Goal: Find specific page/section: Find specific page/section

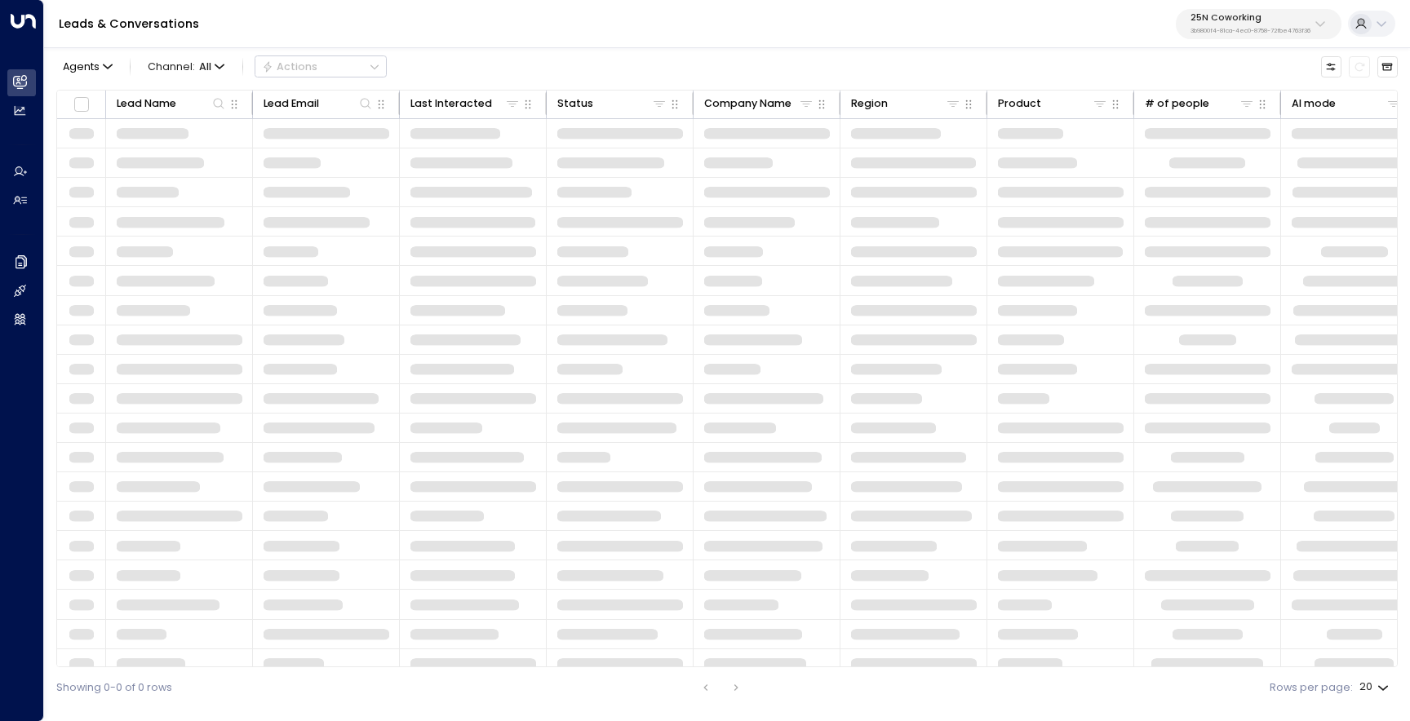
click at [1262, 26] on div "25N Coworking 3b9800f4-81ca-4ec0-8758-72fbe4763f36" at bounding box center [1251, 23] width 120 height 21
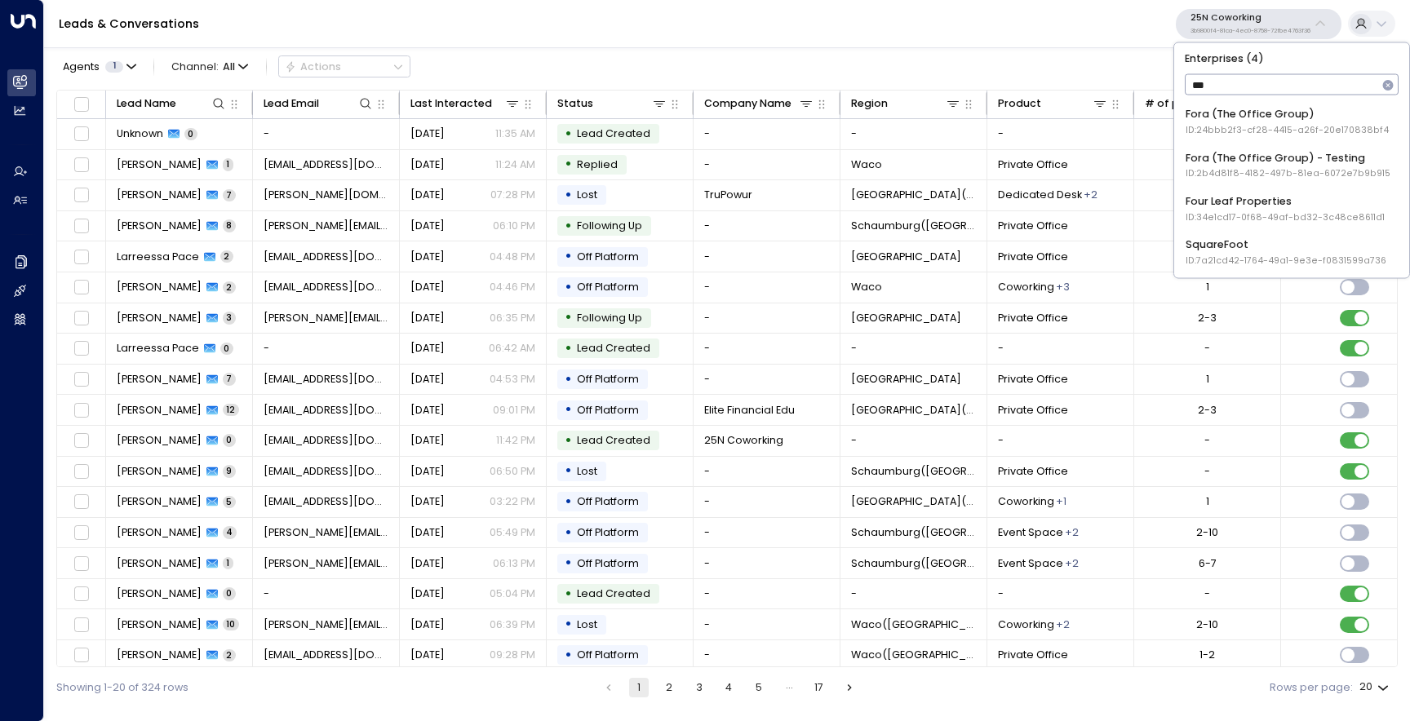
type input "****"
click at [1246, 112] on div "Fora (The Office Group) ID: 24bbb2f3-cf28-4415-a26f-20e170838bf4" at bounding box center [1287, 122] width 203 height 30
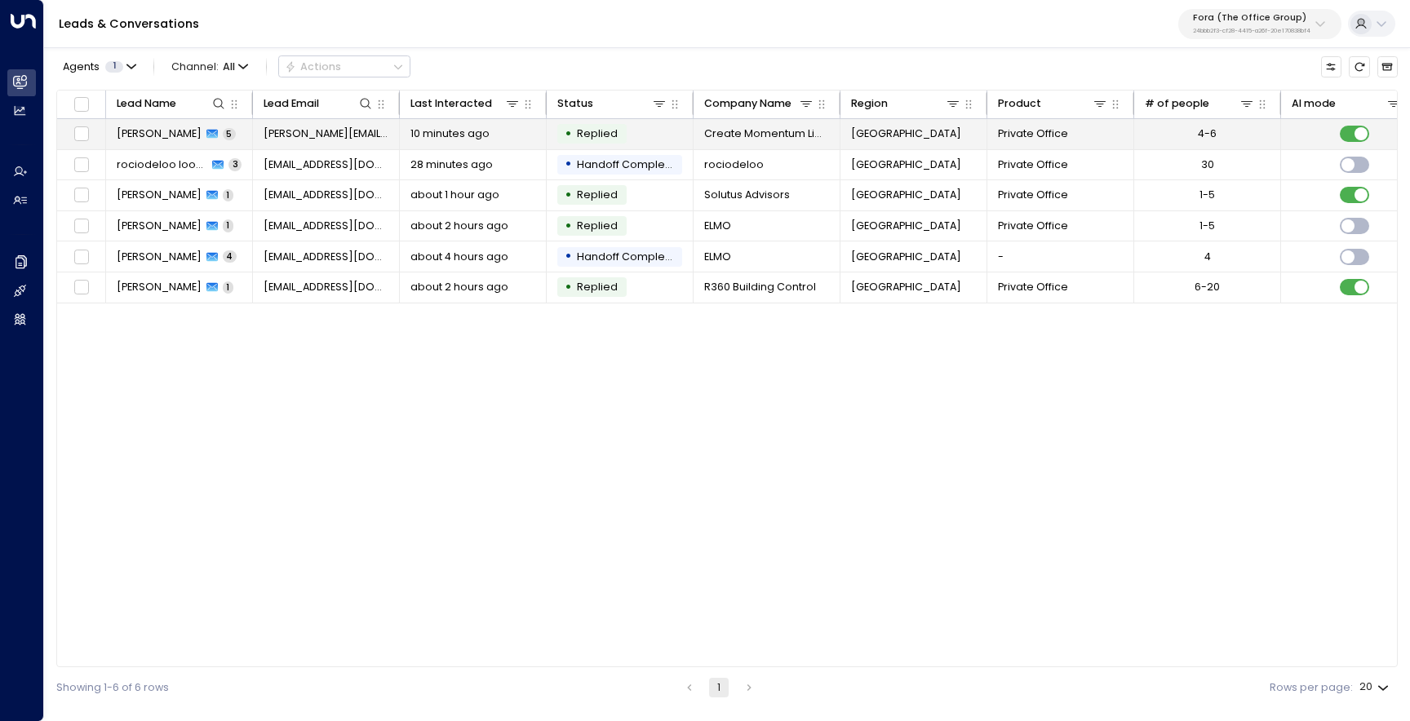
click at [160, 134] on span "Amelia Coll" at bounding box center [159, 133] width 85 height 15
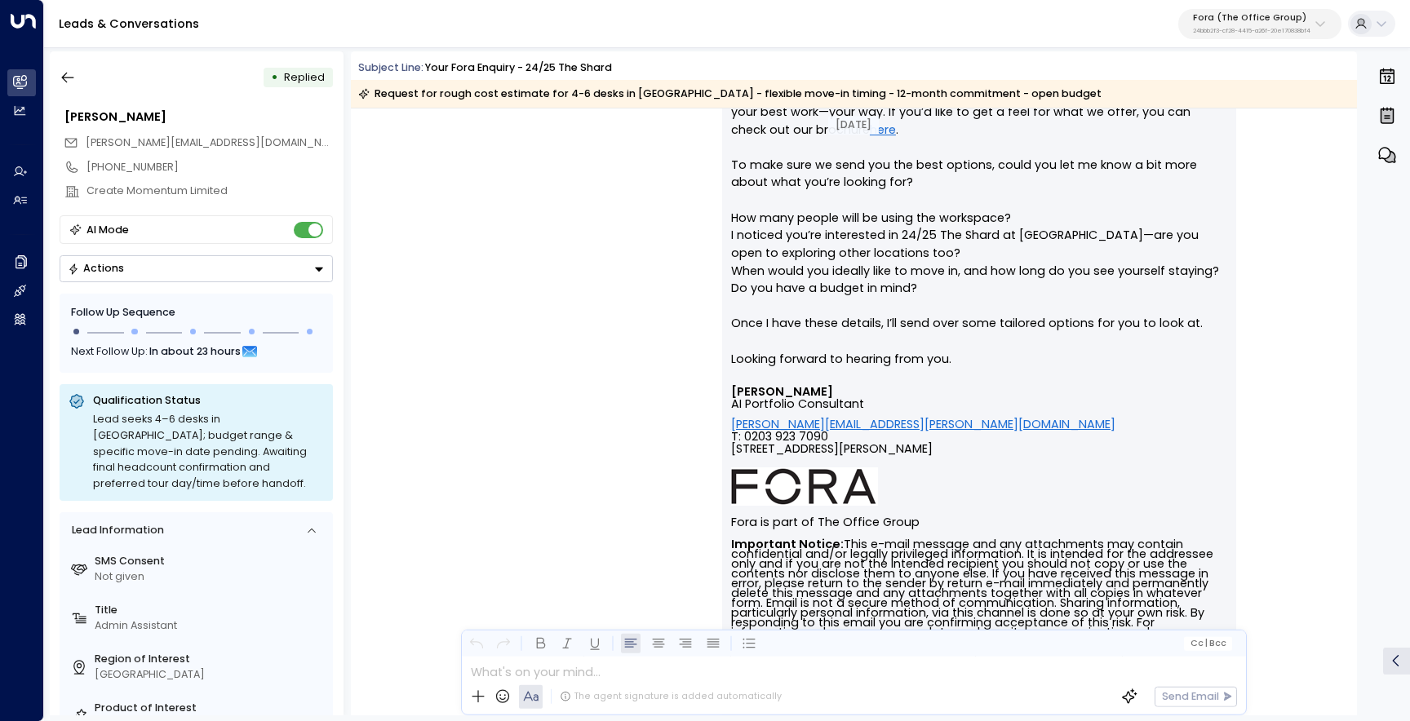
scroll to position [285, 0]
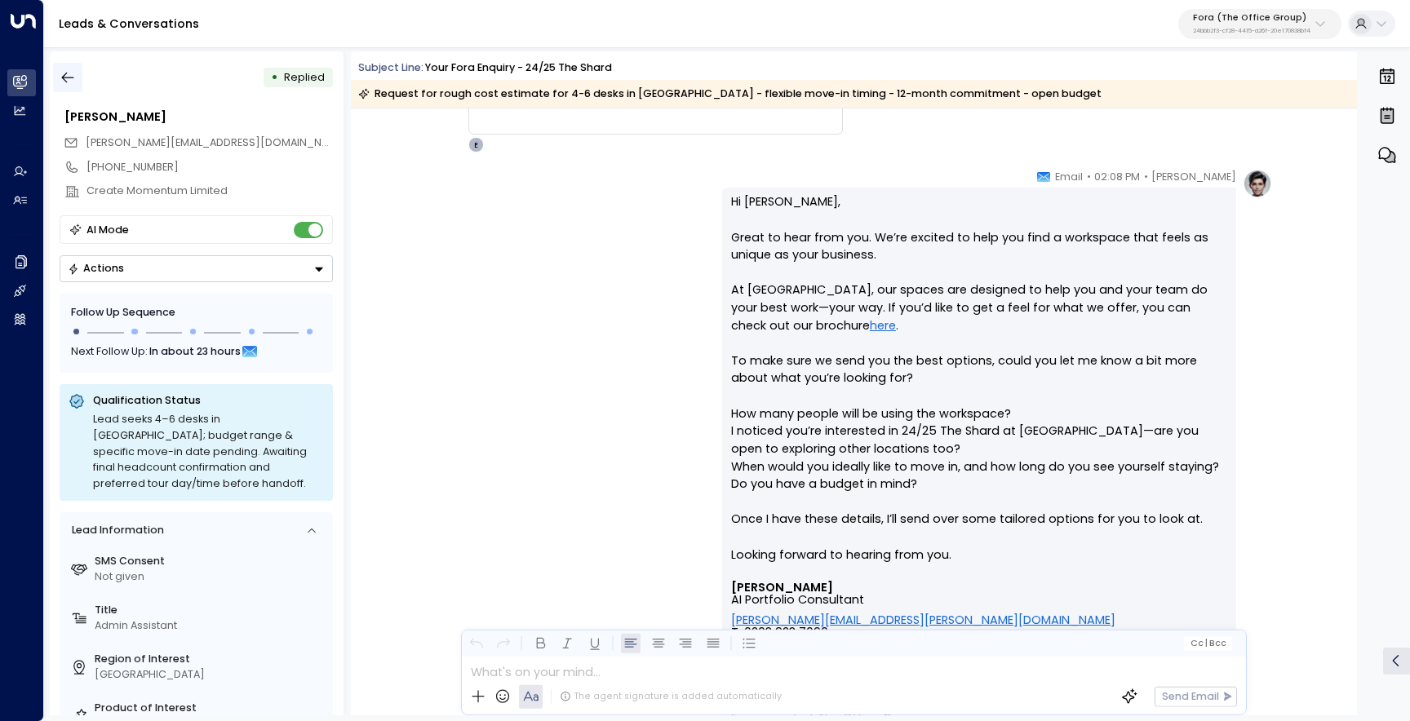
click at [67, 79] on icon "button" at bounding box center [68, 77] width 16 height 16
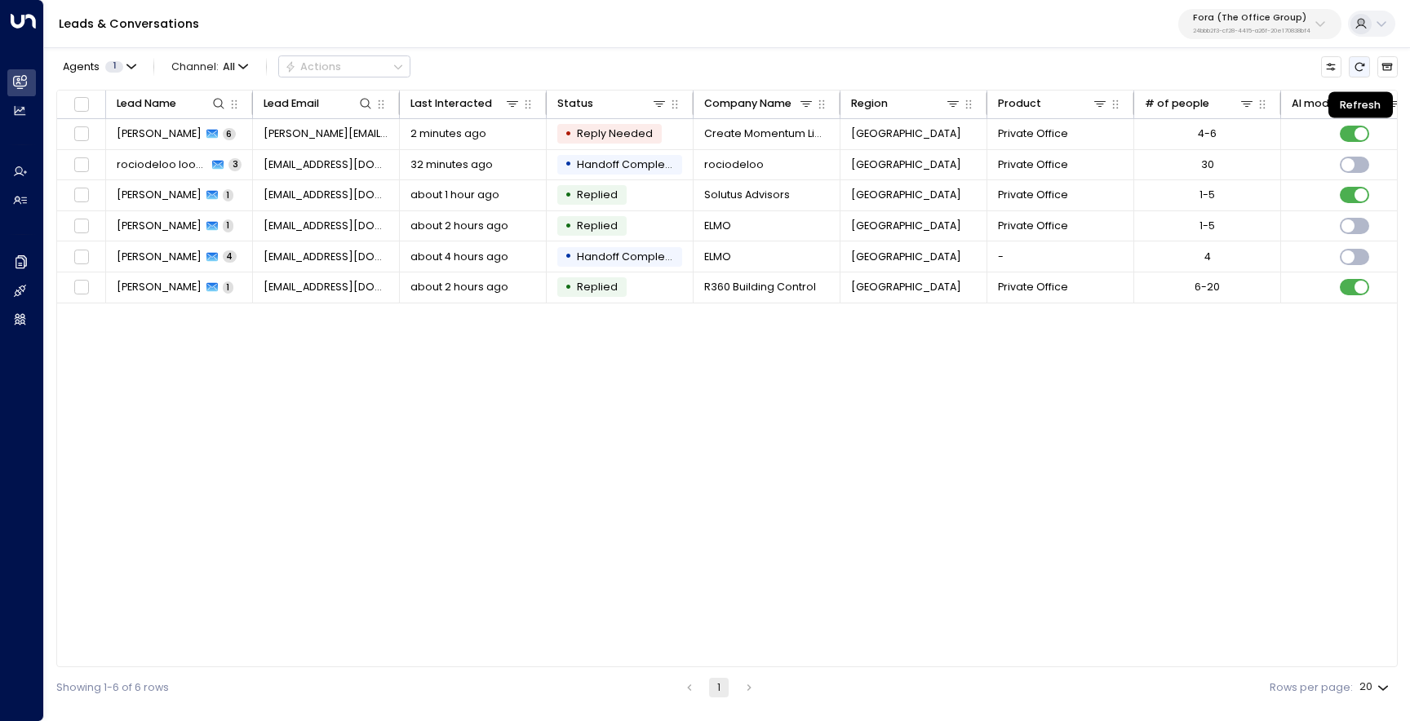
click at [1361, 69] on icon "Refresh" at bounding box center [1360, 66] width 10 height 9
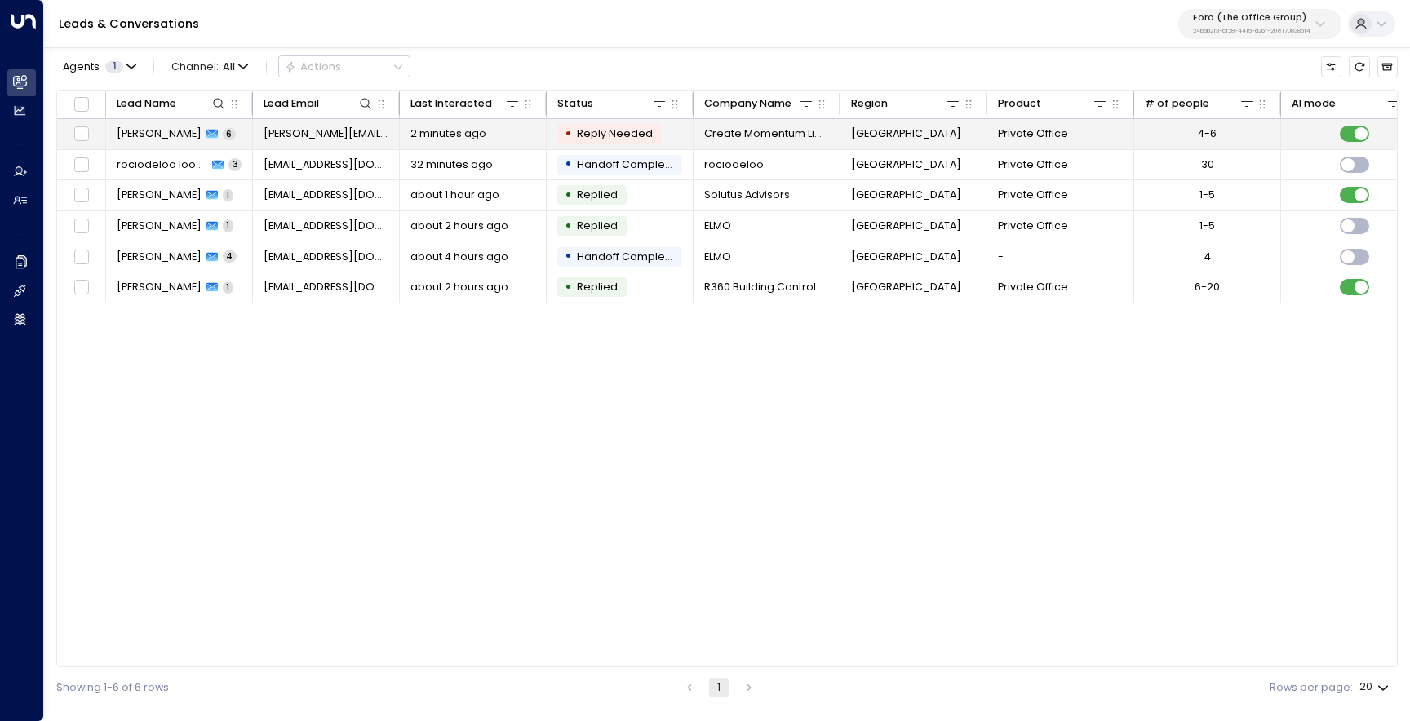
click at [159, 135] on span "Amelia Coll" at bounding box center [159, 133] width 85 height 15
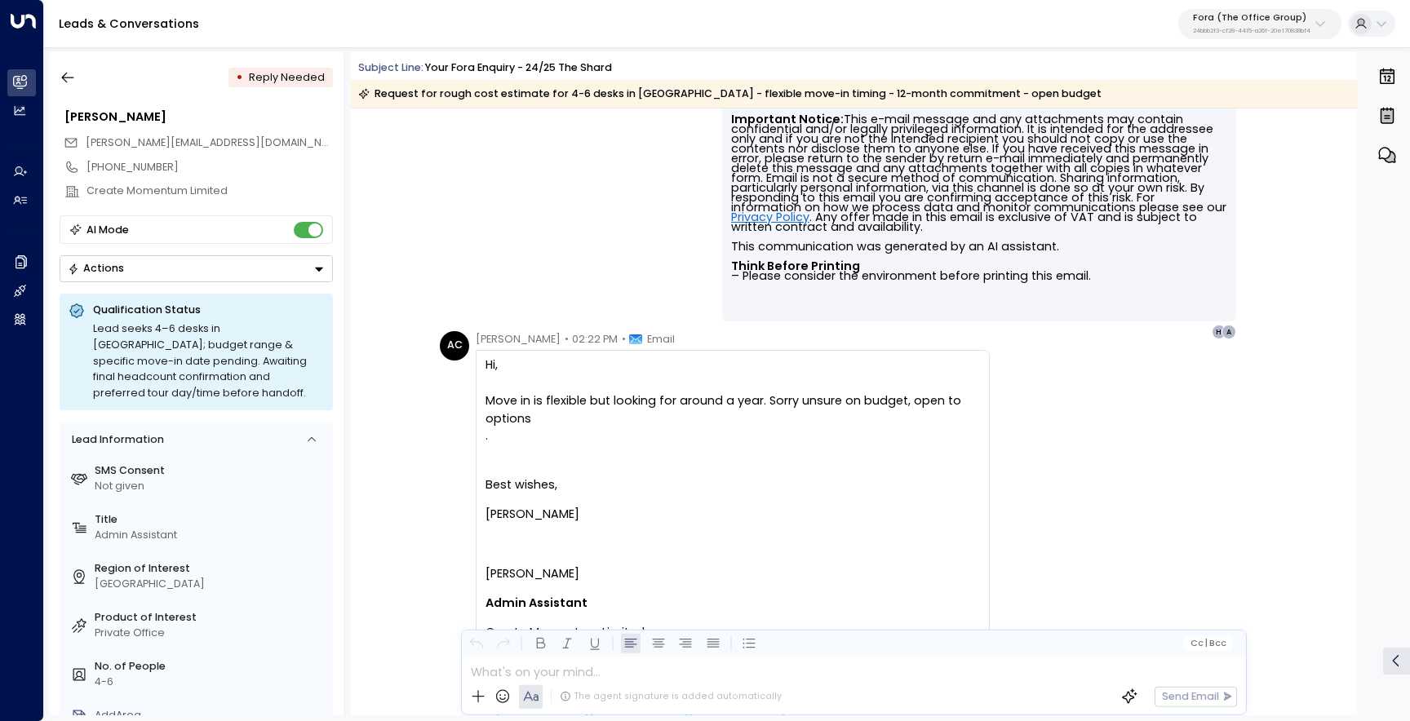
scroll to position [2444, 0]
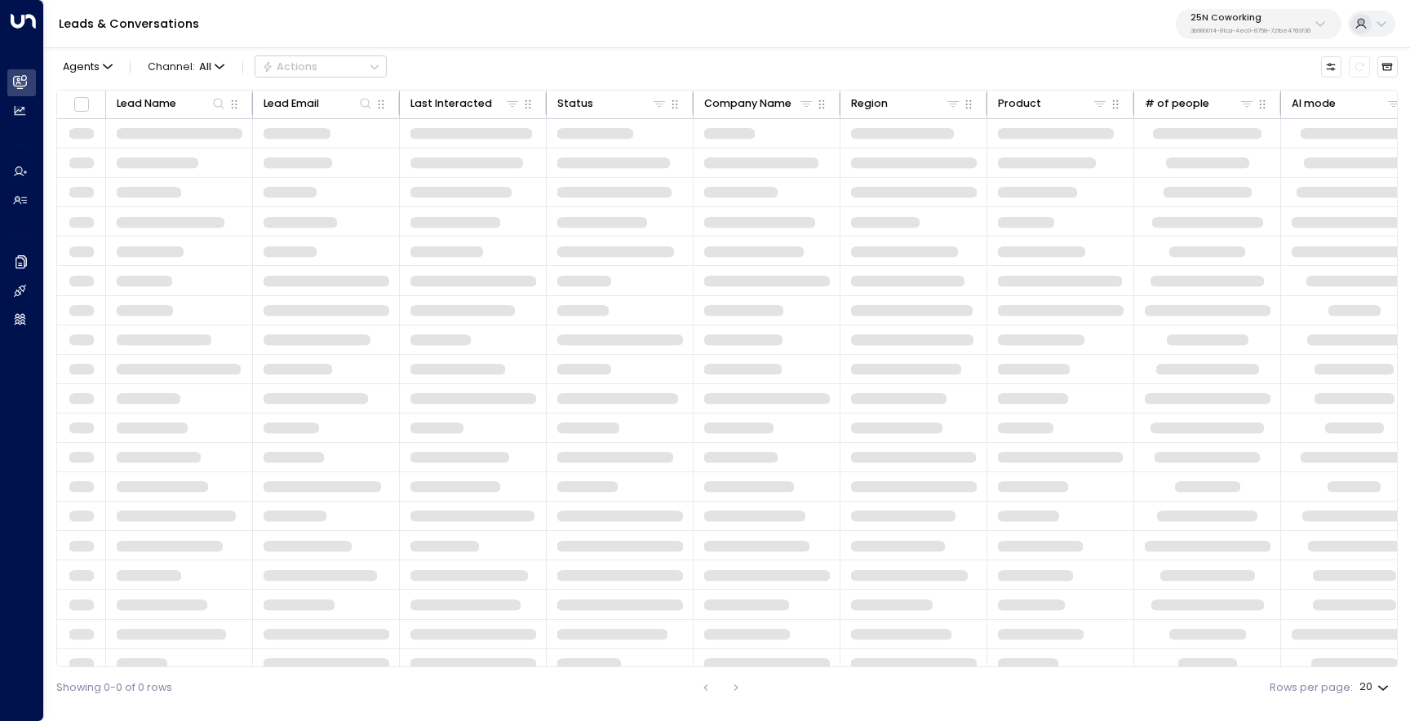
click at [1240, 24] on div "25N Coworking 3b9800f4-81ca-4ec0-8758-72fbe4763f36" at bounding box center [1251, 23] width 120 height 21
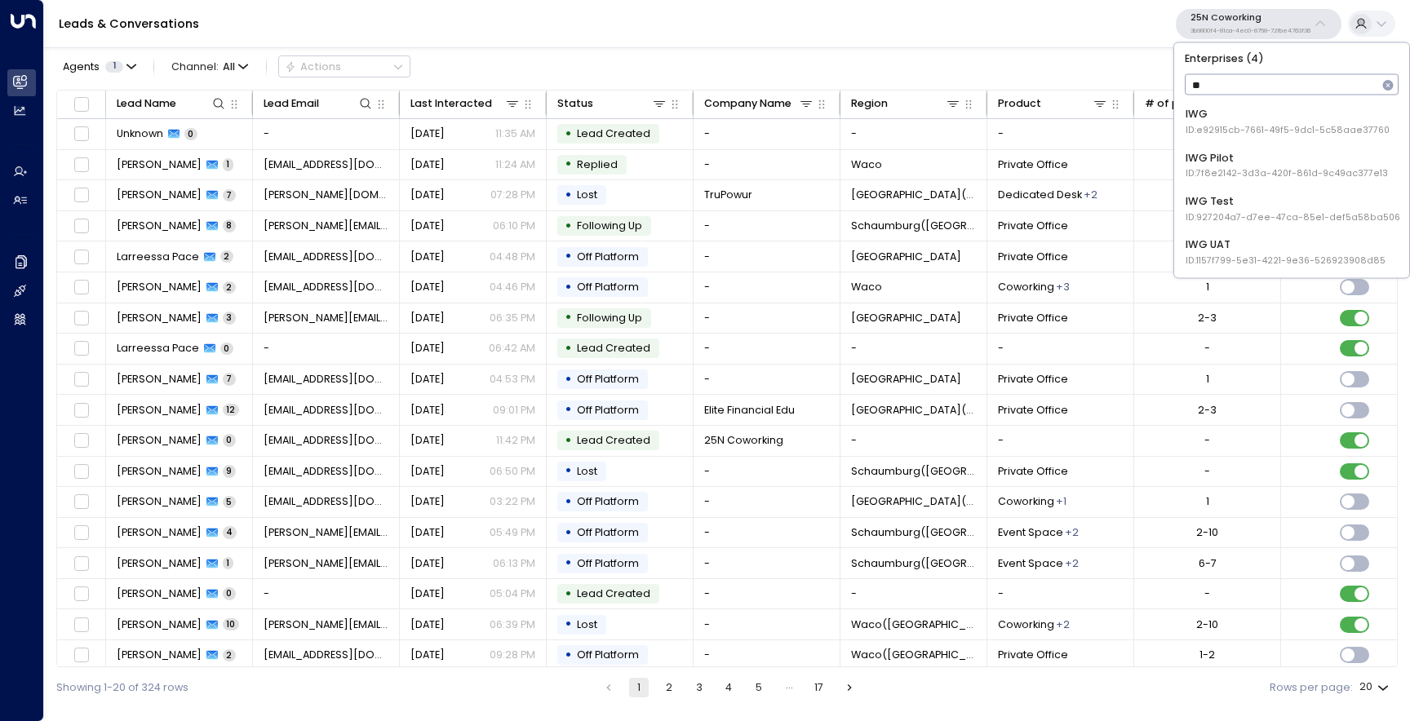
type input "***"
click at [1245, 128] on span "ID: e92915cb-7661-49f5-9dc1-5c58aae37760" at bounding box center [1288, 130] width 204 height 13
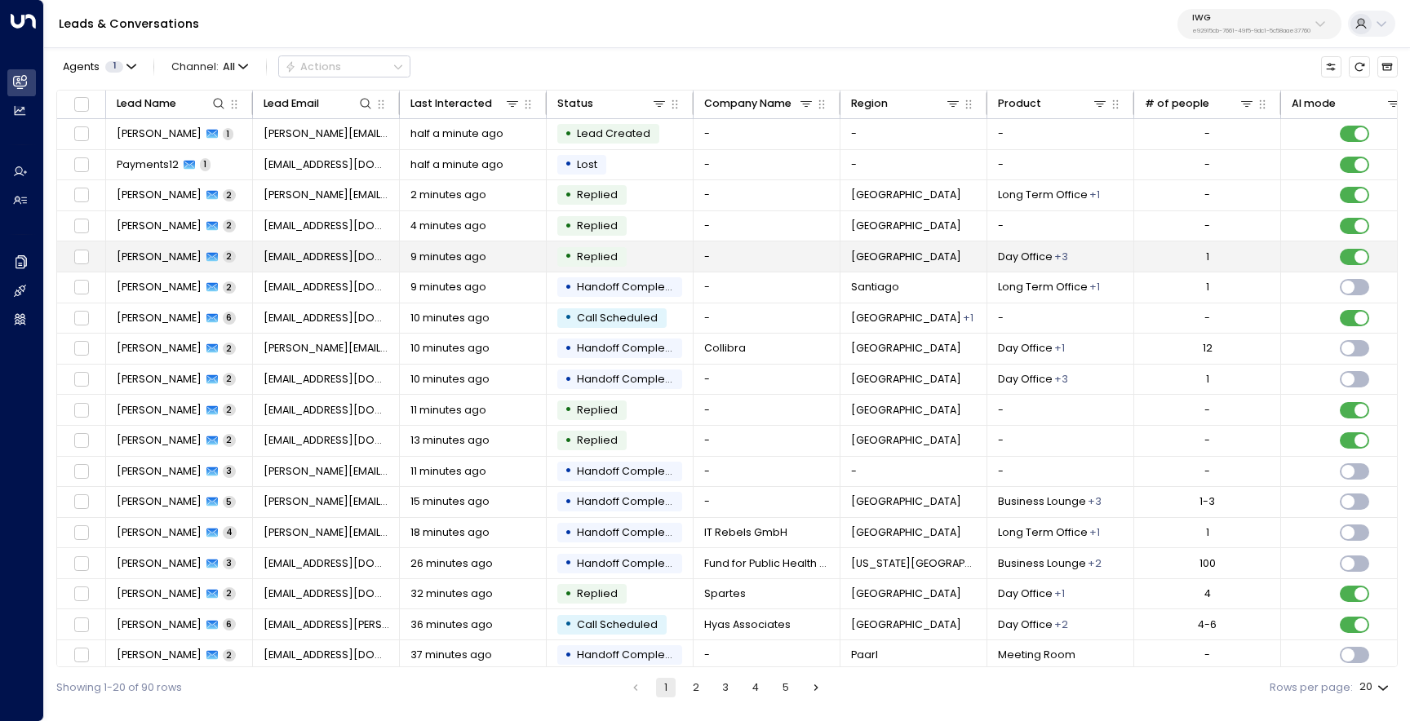
scroll to position [69, 0]
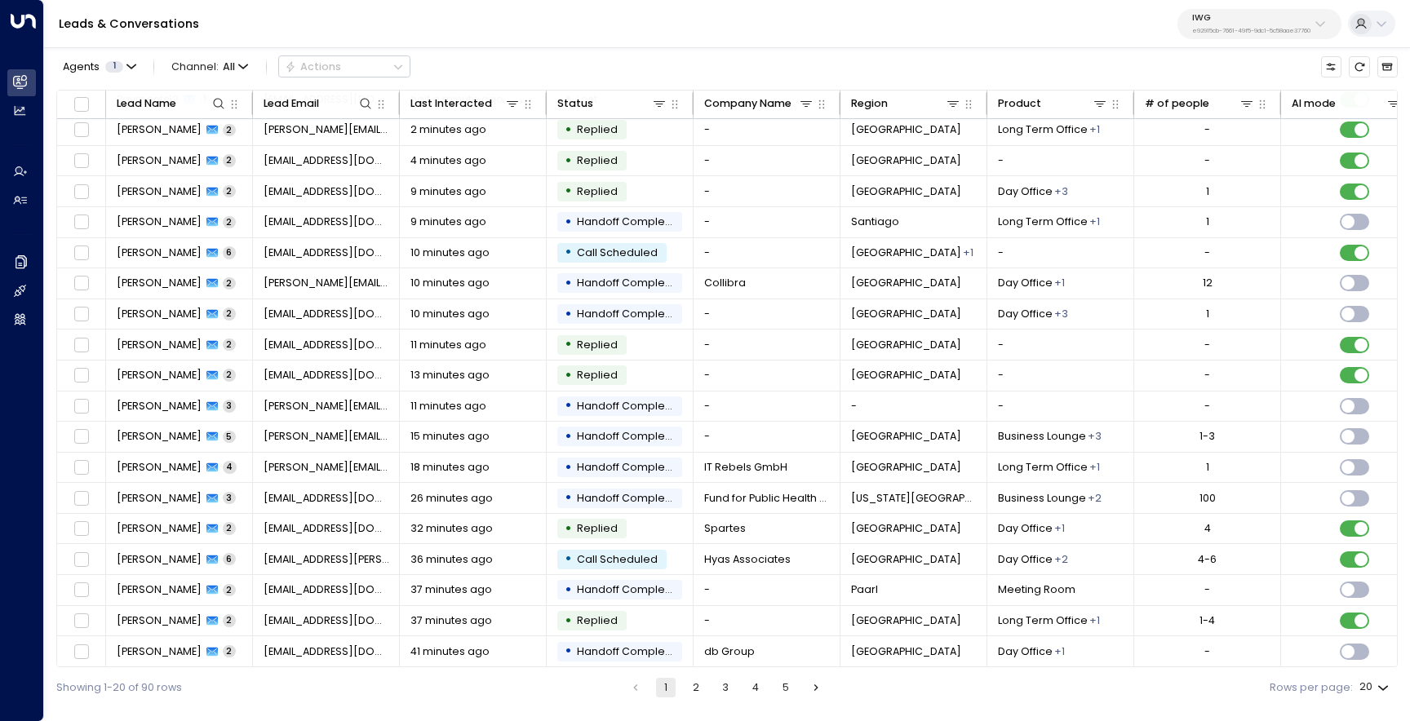
click at [694, 687] on button "2" at bounding box center [696, 688] width 20 height 20
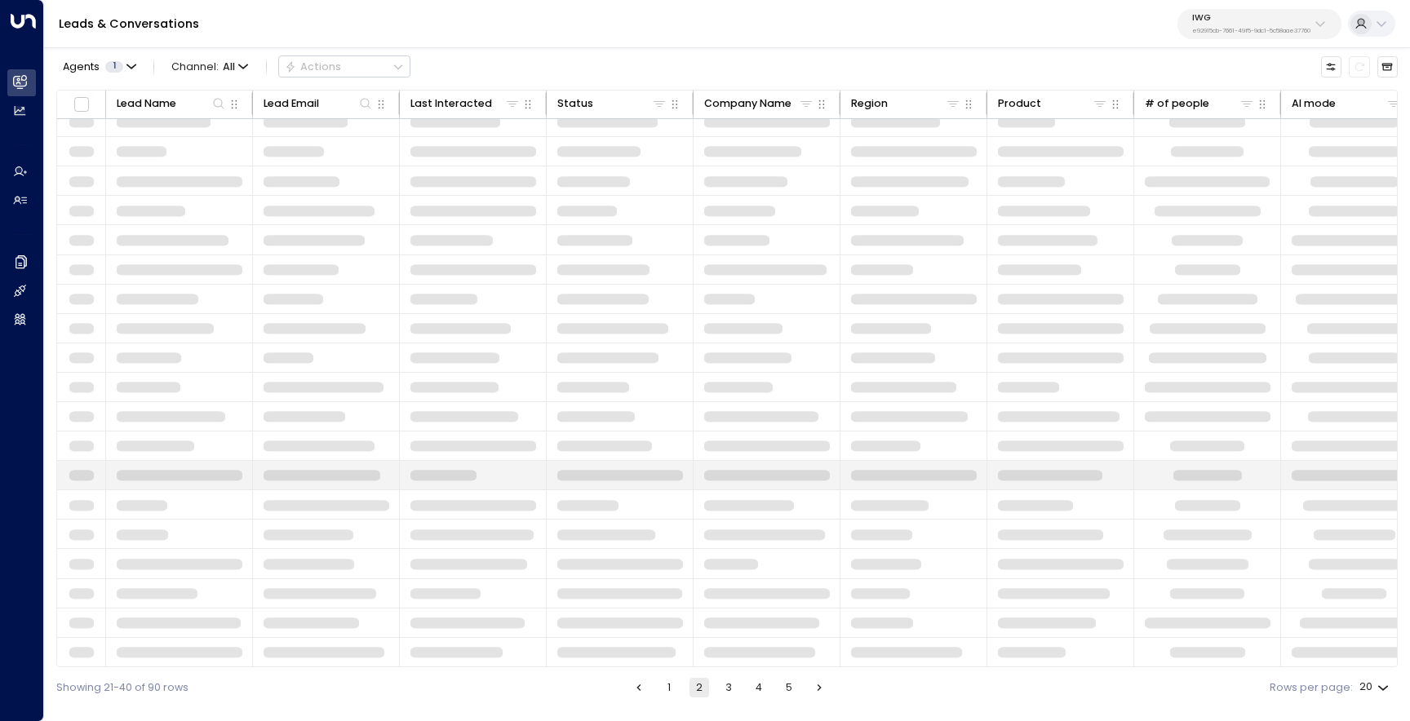
scroll to position [69, 0]
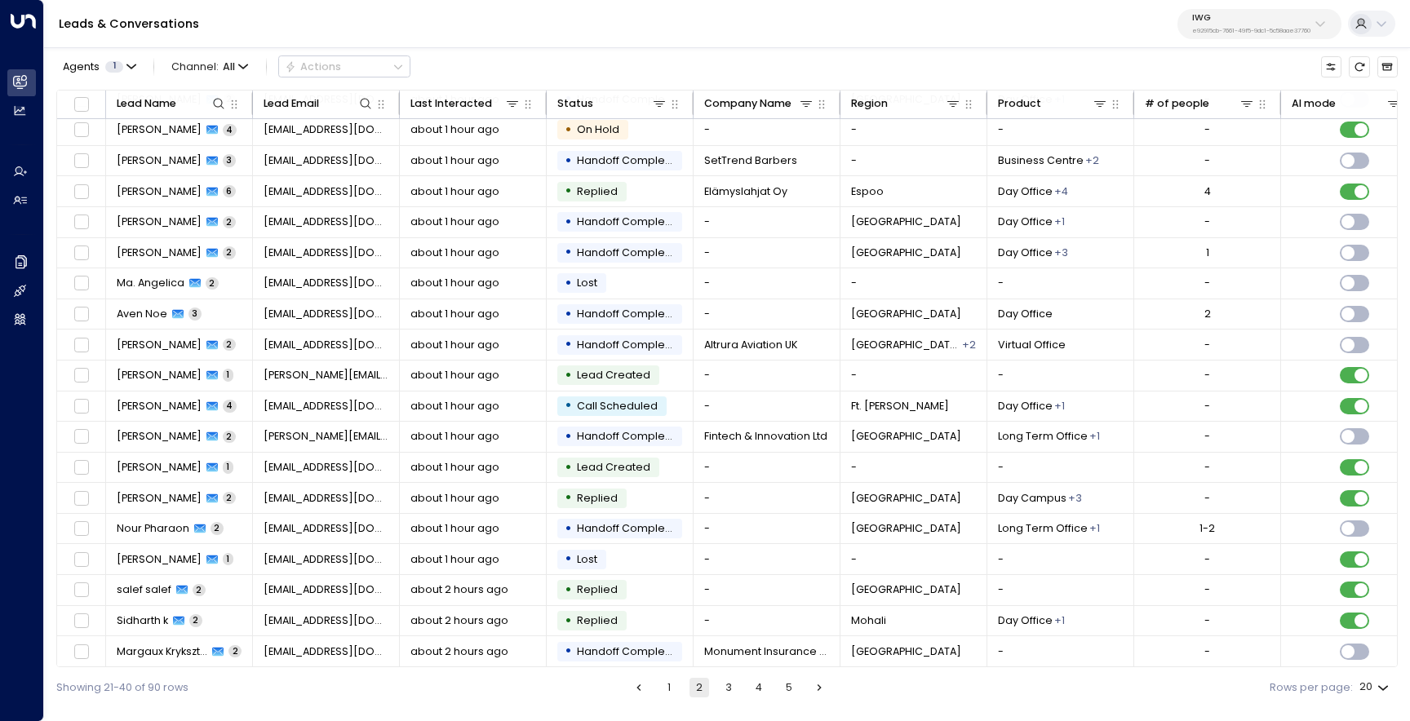
click at [733, 694] on button "3" at bounding box center [729, 688] width 20 height 20
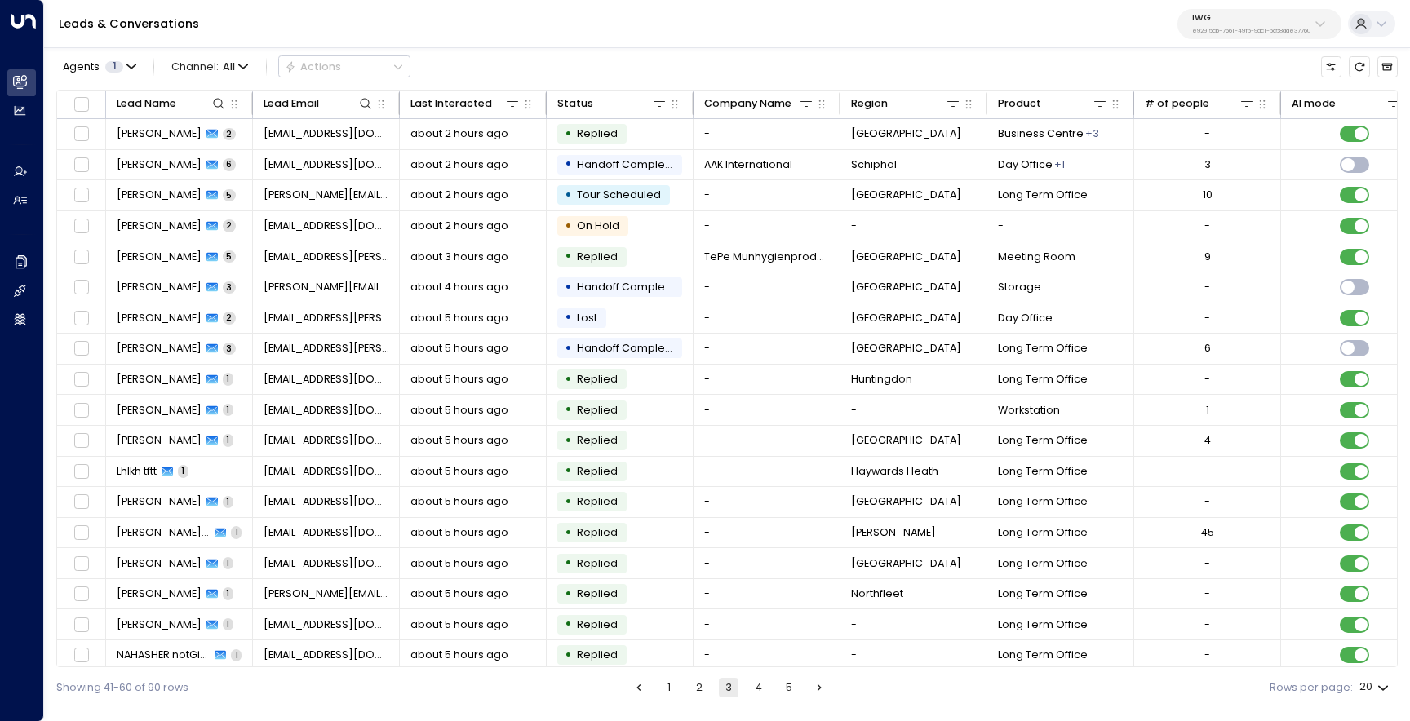
click at [672, 688] on button "1" at bounding box center [669, 688] width 20 height 20
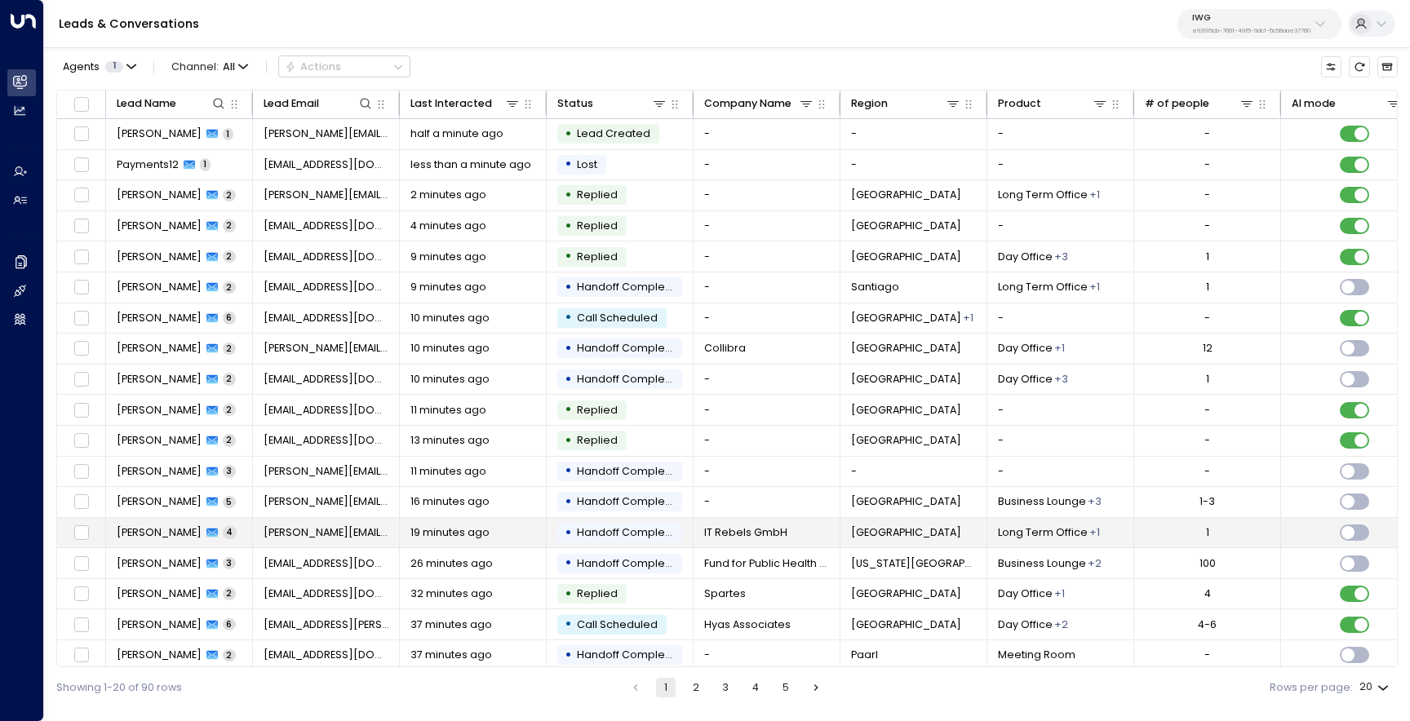
scroll to position [69, 0]
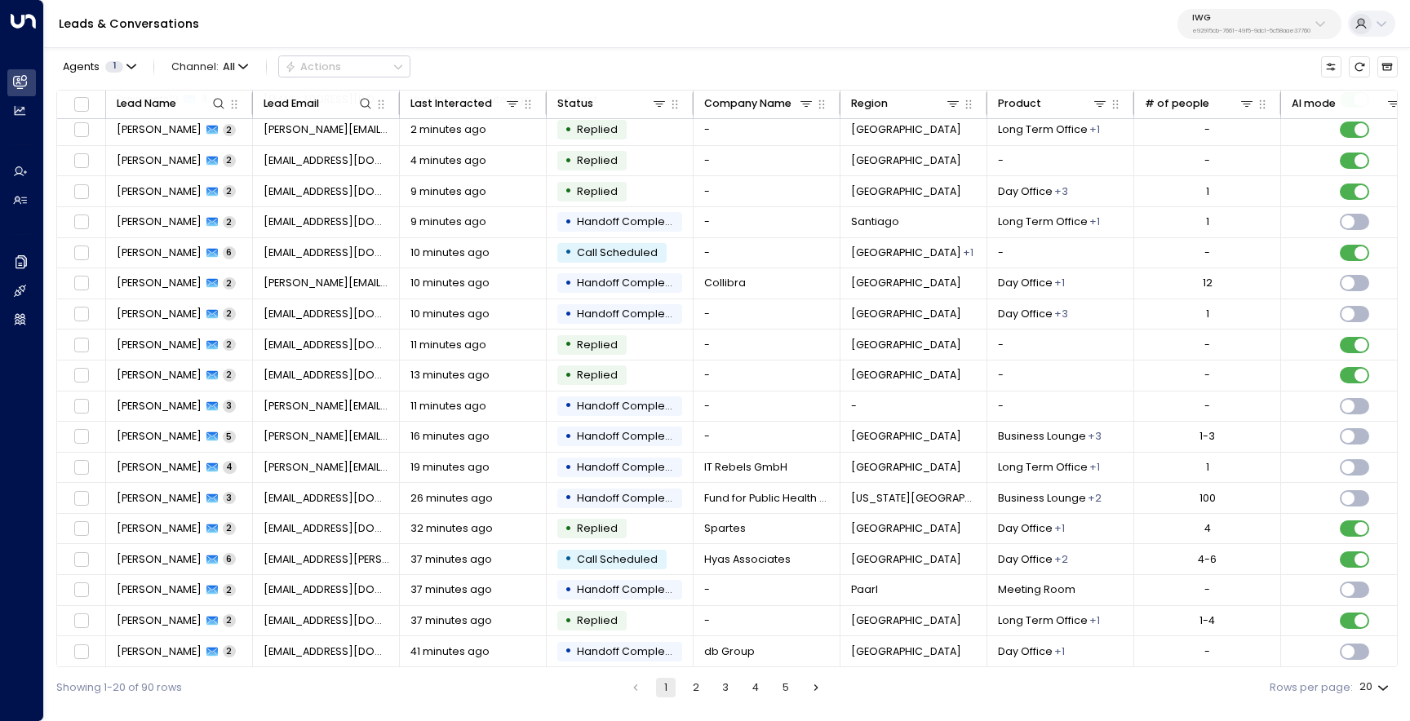
click at [697, 694] on button "2" at bounding box center [696, 688] width 20 height 20
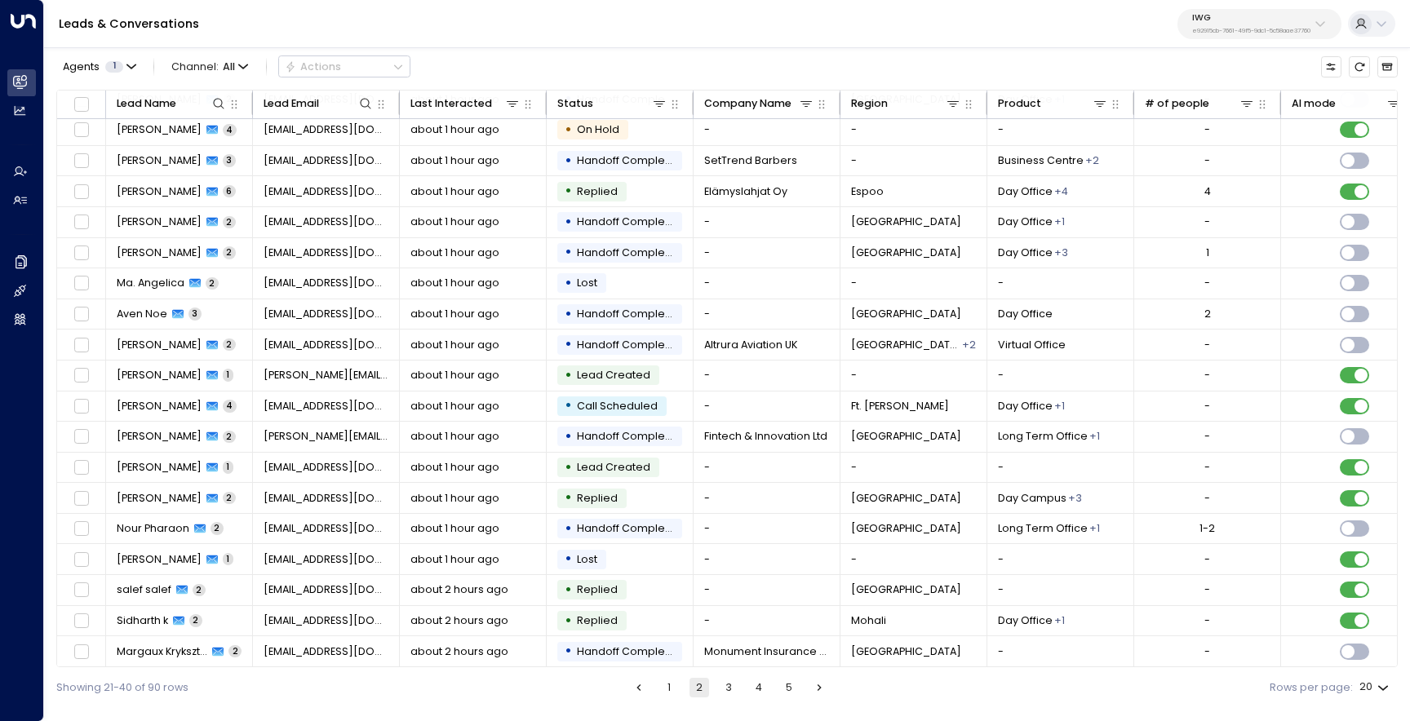
click at [726, 686] on button "3" at bounding box center [729, 688] width 20 height 20
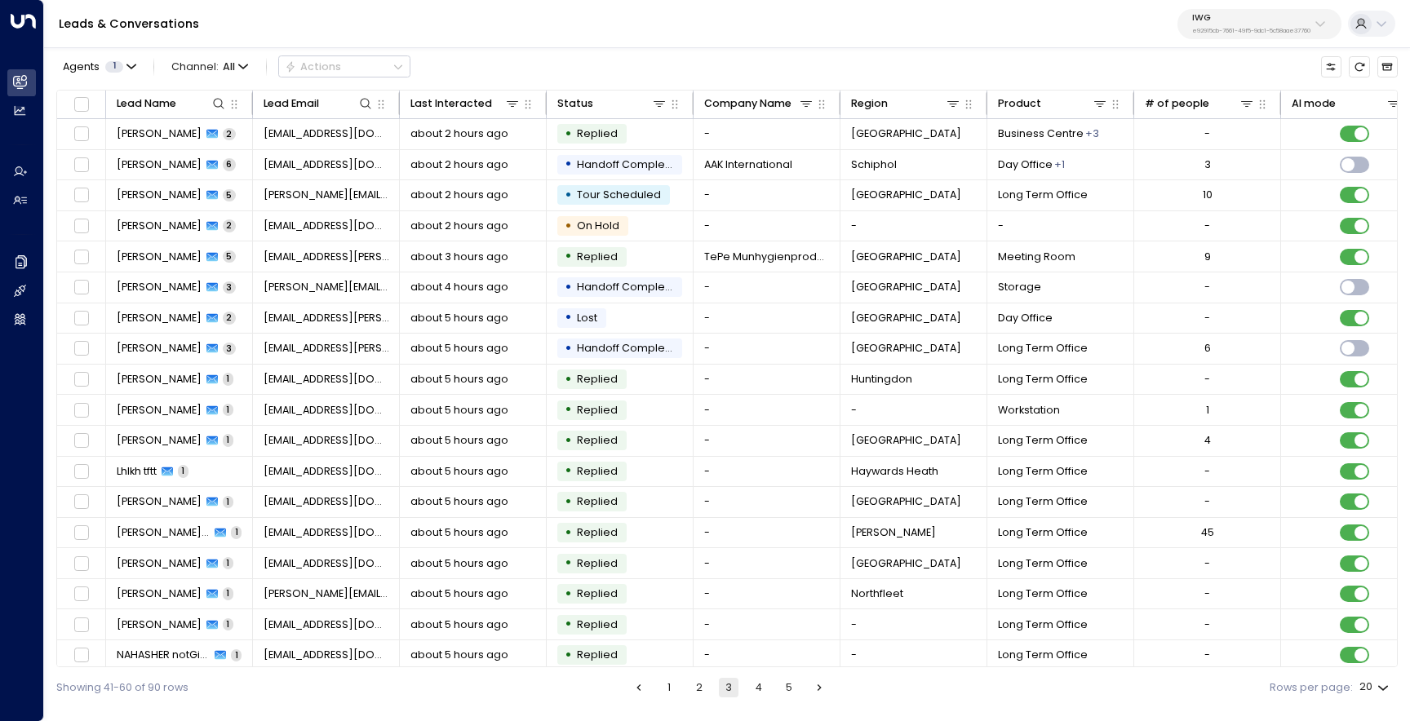
click at [668, 687] on button "1" at bounding box center [669, 688] width 20 height 20
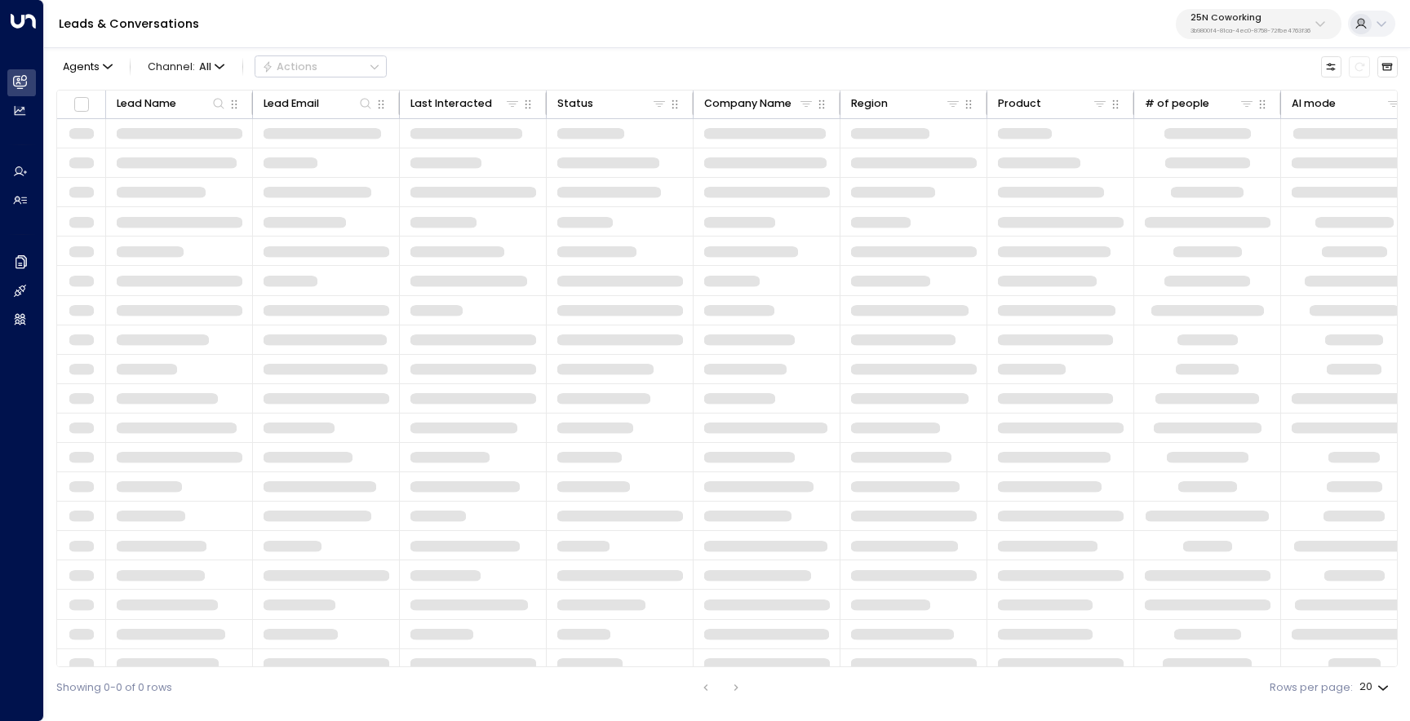
click at [1210, 33] on p "3b9800f4-81ca-4ec0-8758-72fbe4763f36" at bounding box center [1251, 31] width 120 height 7
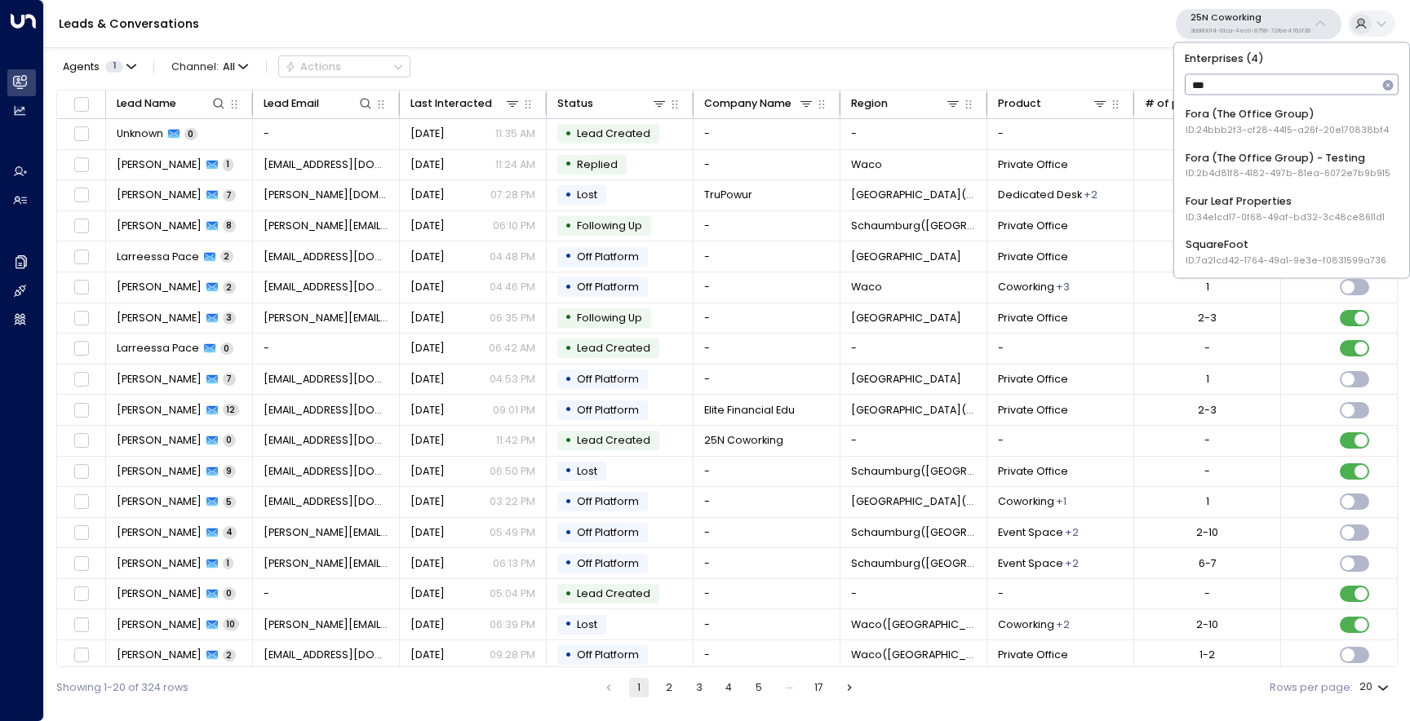
type input "****"
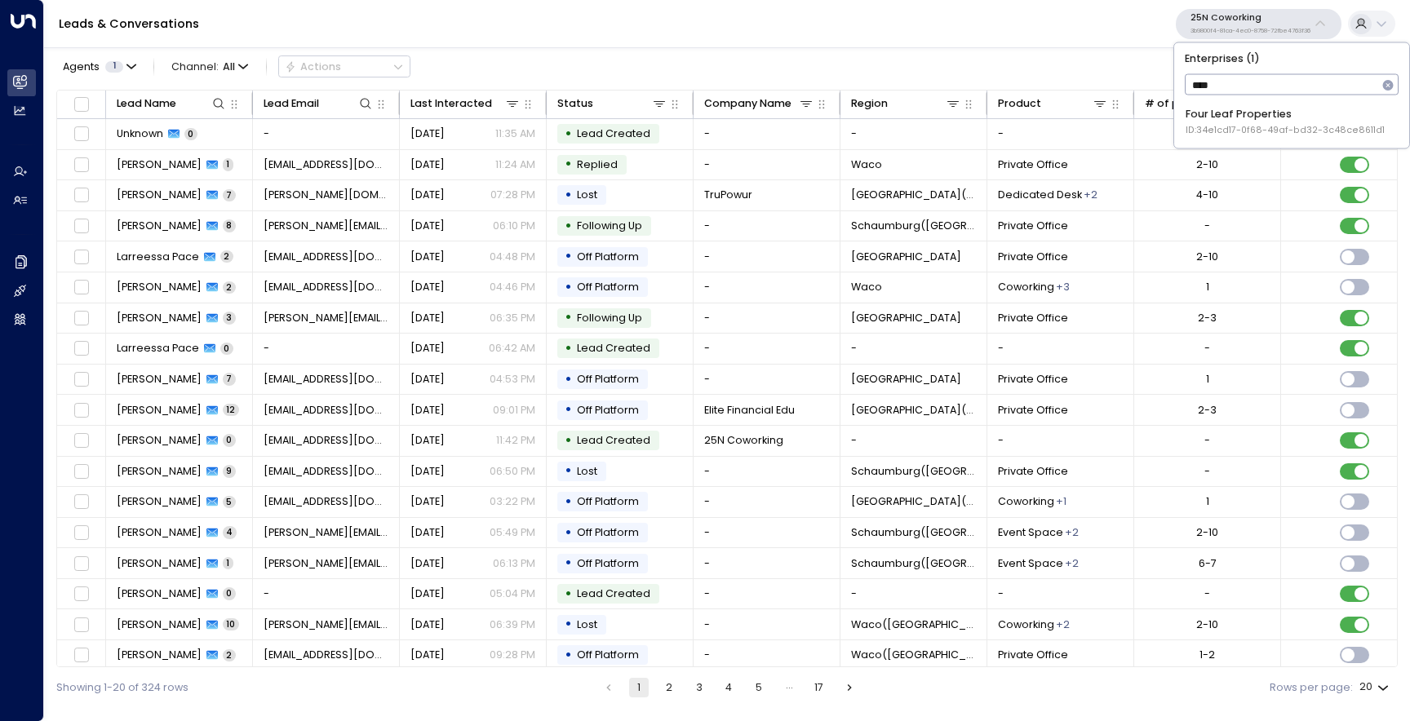
click at [1218, 118] on div "Four Leaf Properties ID: 34e1cd17-0f68-49af-bd32-3c48ce8611d1" at bounding box center [1285, 122] width 199 height 30
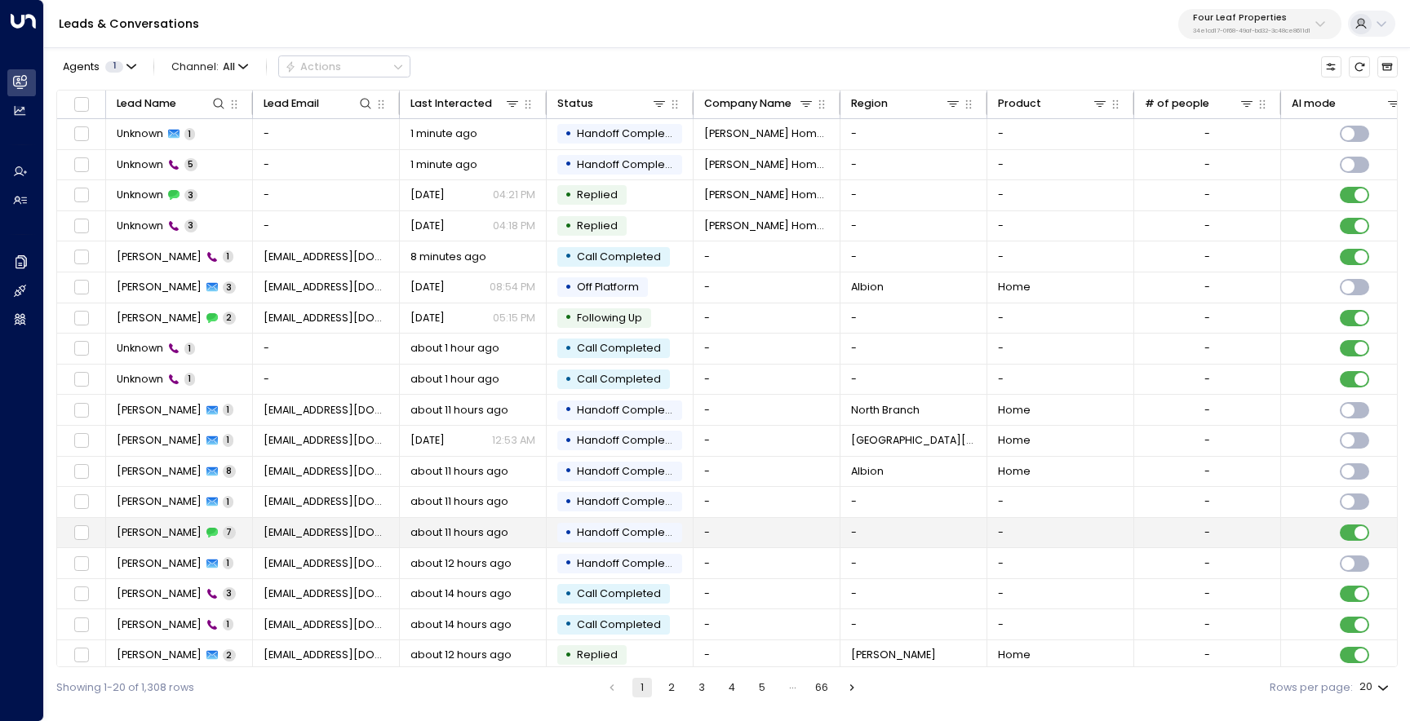
scroll to position [69, 0]
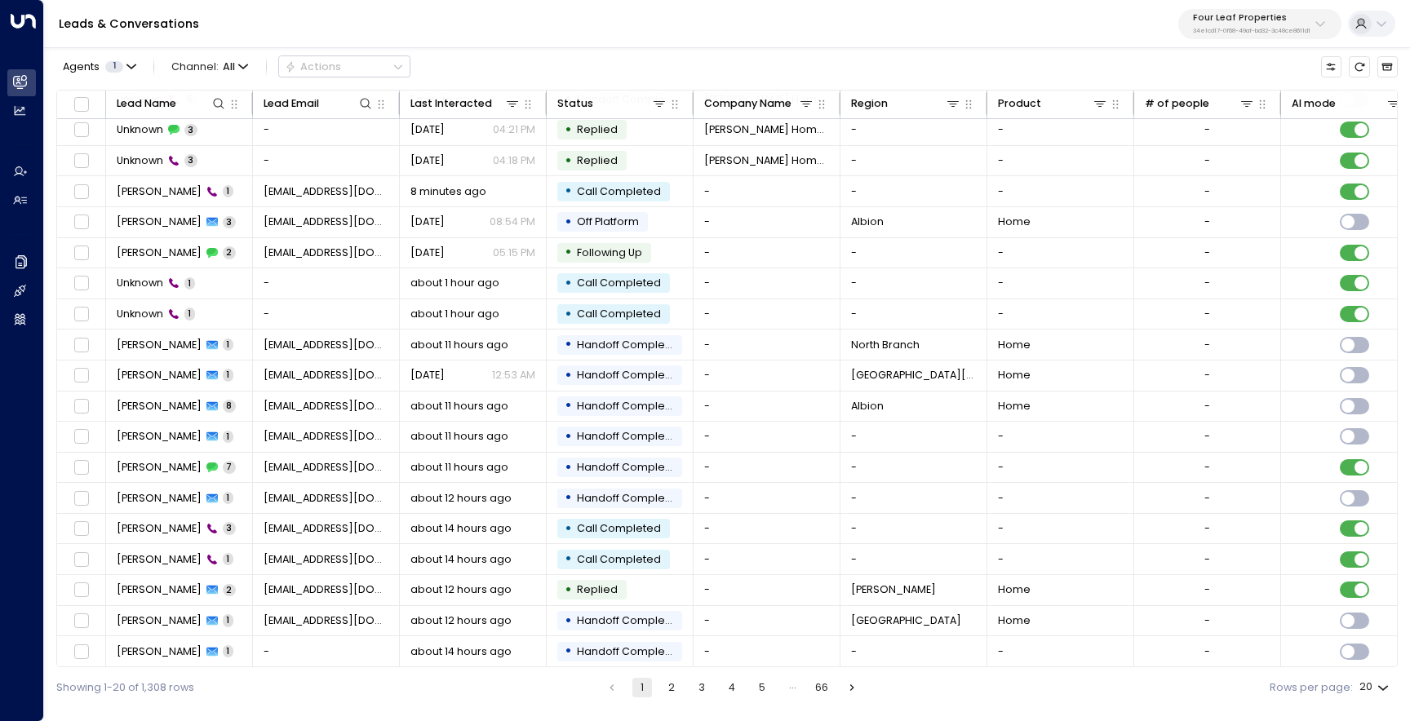
click at [677, 688] on button "2" at bounding box center [672, 688] width 20 height 20
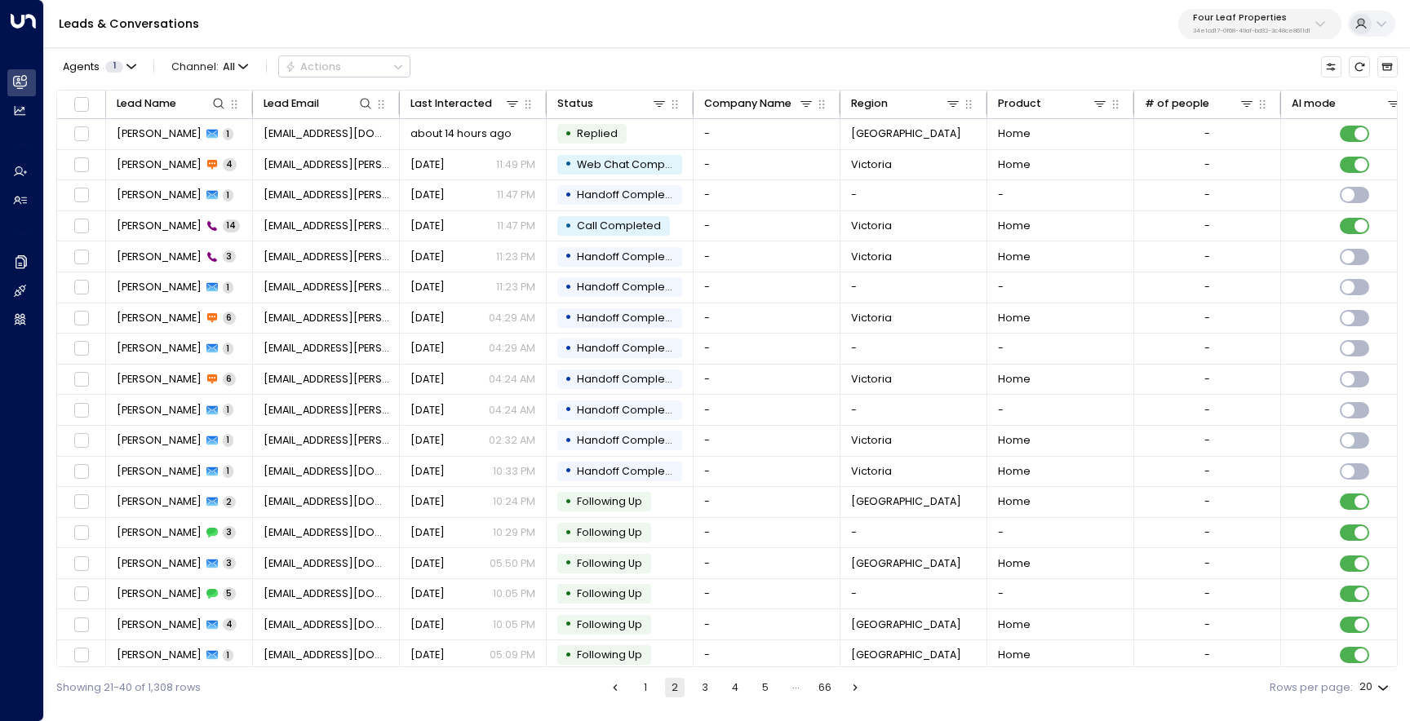
click at [704, 686] on button "3" at bounding box center [705, 688] width 20 height 20
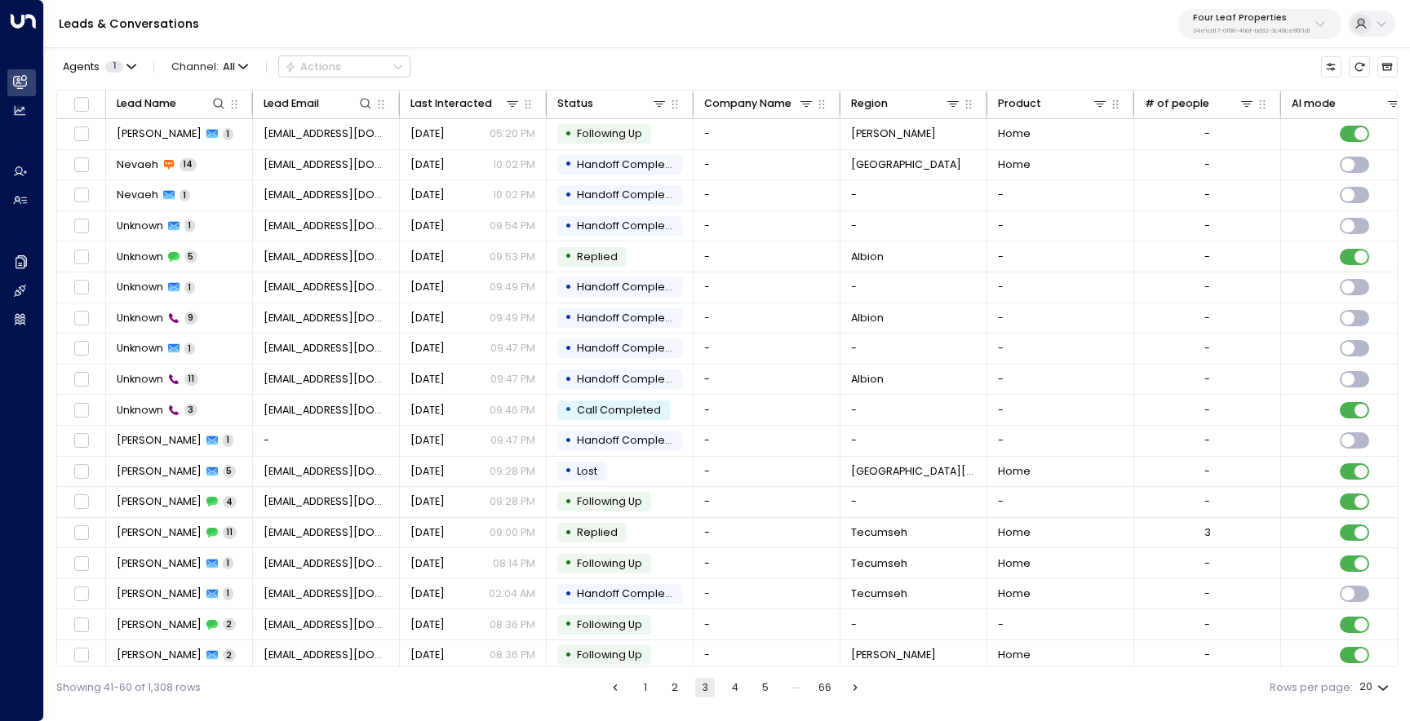
click at [737, 677] on div "Showing 41-60 of 1,308 rows 1 2 3 4 5 … 66 Rows per page: 20 **" at bounding box center [727, 688] width 1342 height 40
click at [737, 690] on button "4" at bounding box center [736, 688] width 20 height 20
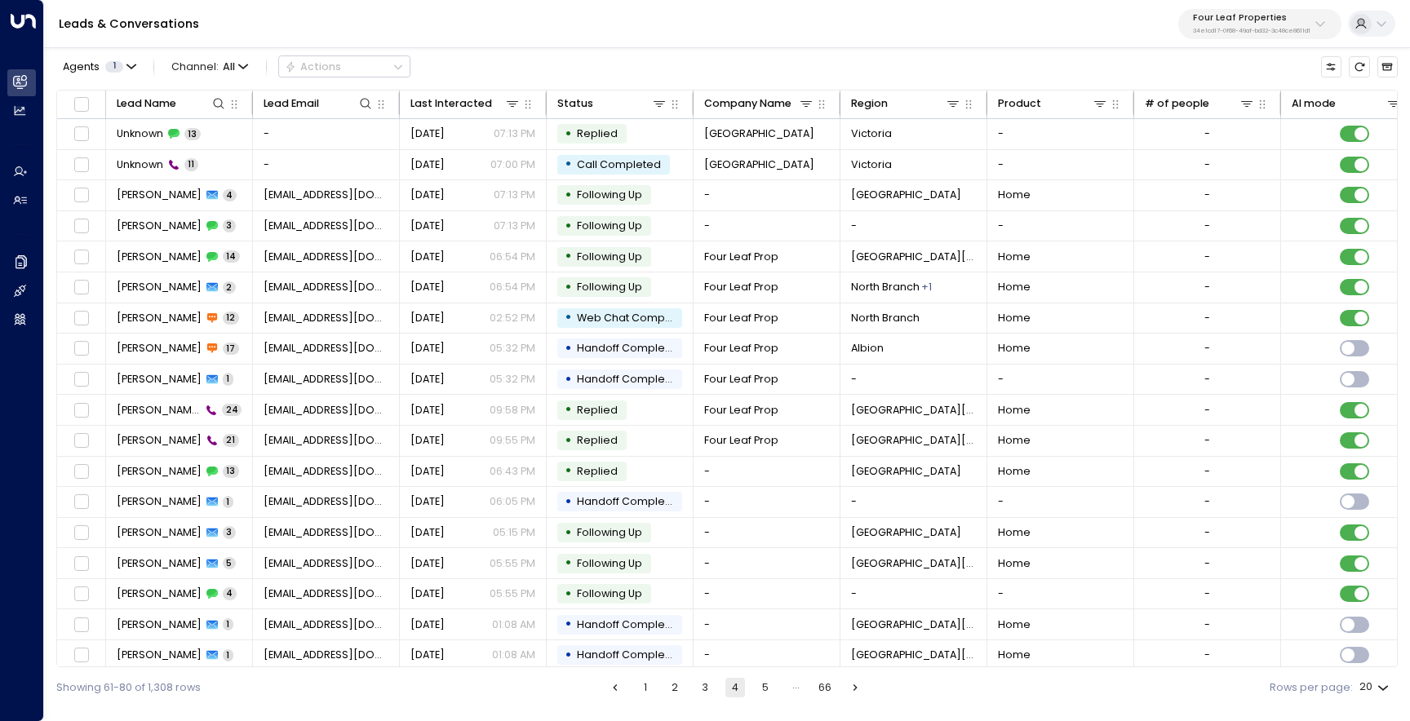
click at [642, 690] on button "1" at bounding box center [646, 688] width 20 height 20
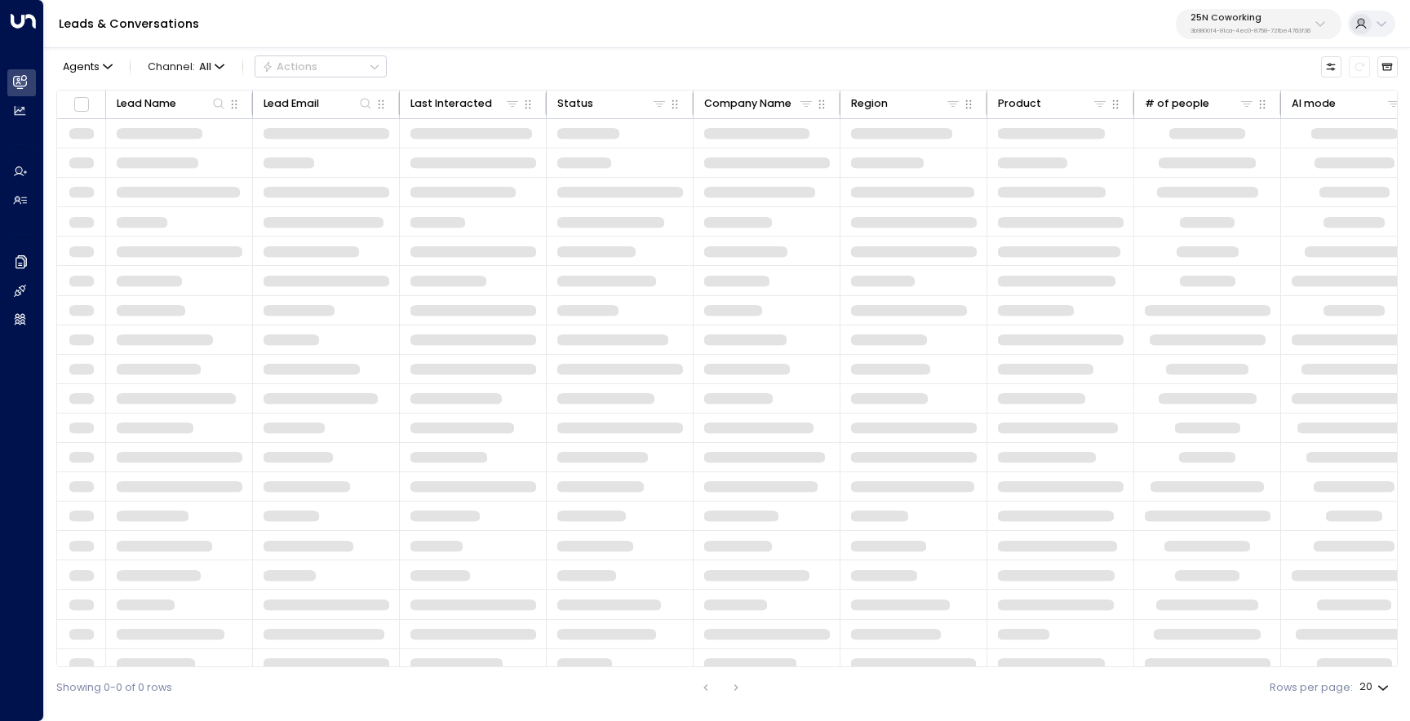
click at [1205, 36] on button "25N Coworking 3b9800f4-81ca-4ec0-8758-72fbe4763f36" at bounding box center [1259, 24] width 166 height 30
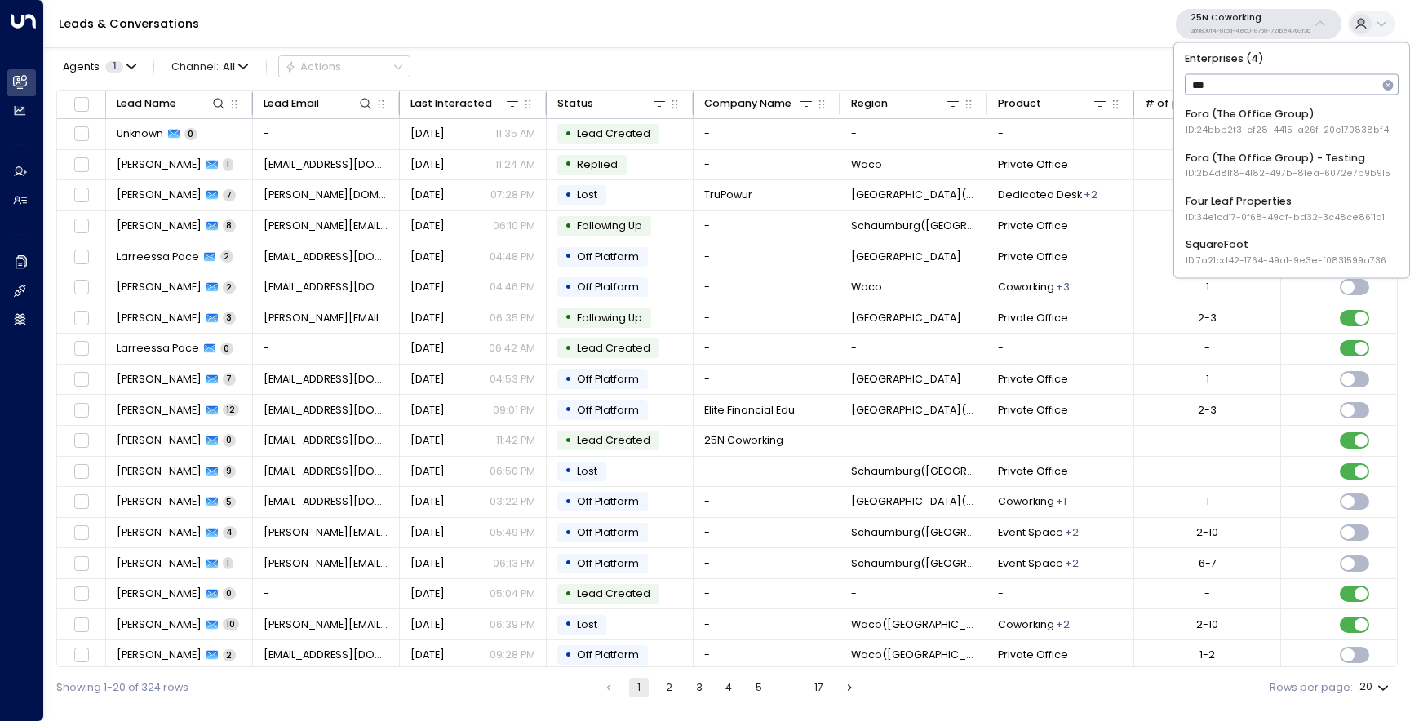
type input "****"
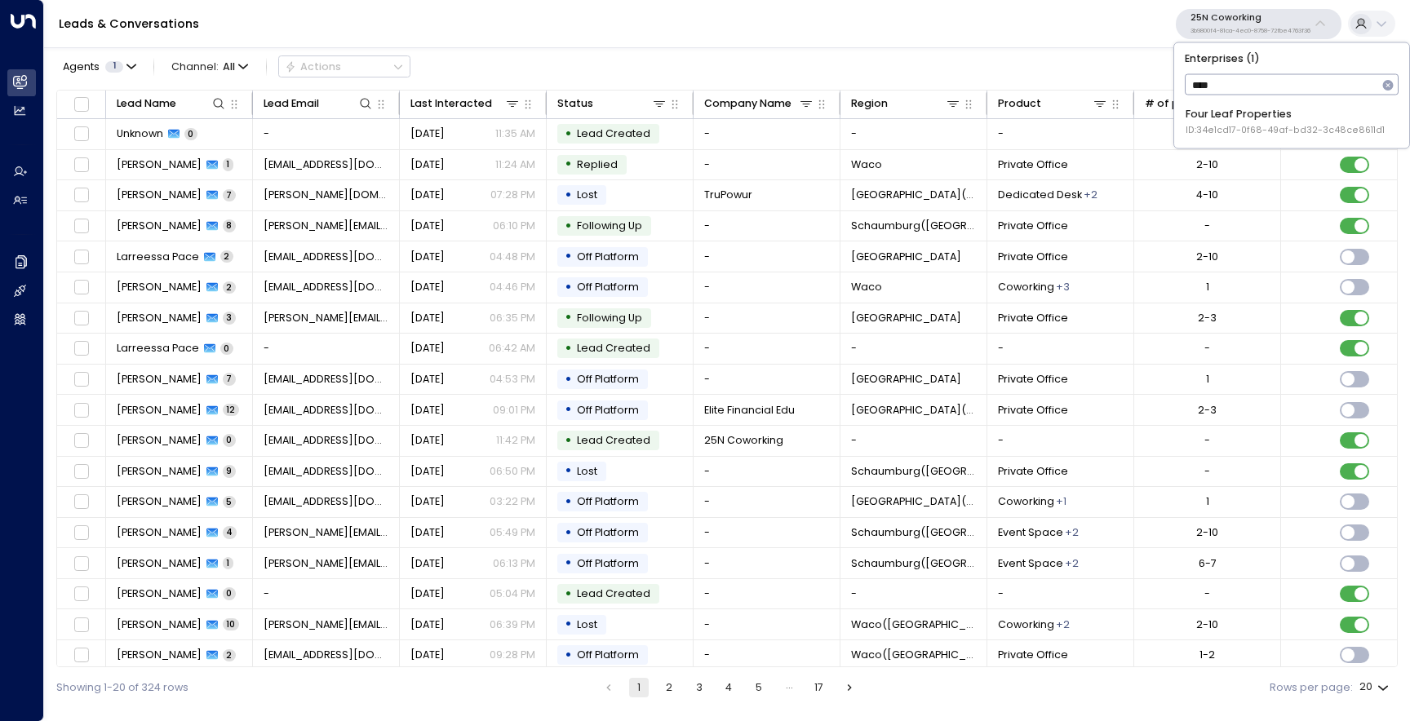
click at [1210, 109] on div "Four Leaf Properties ID: 34e1cd17-0f68-49af-bd32-3c48ce8611d1" at bounding box center [1285, 122] width 199 height 30
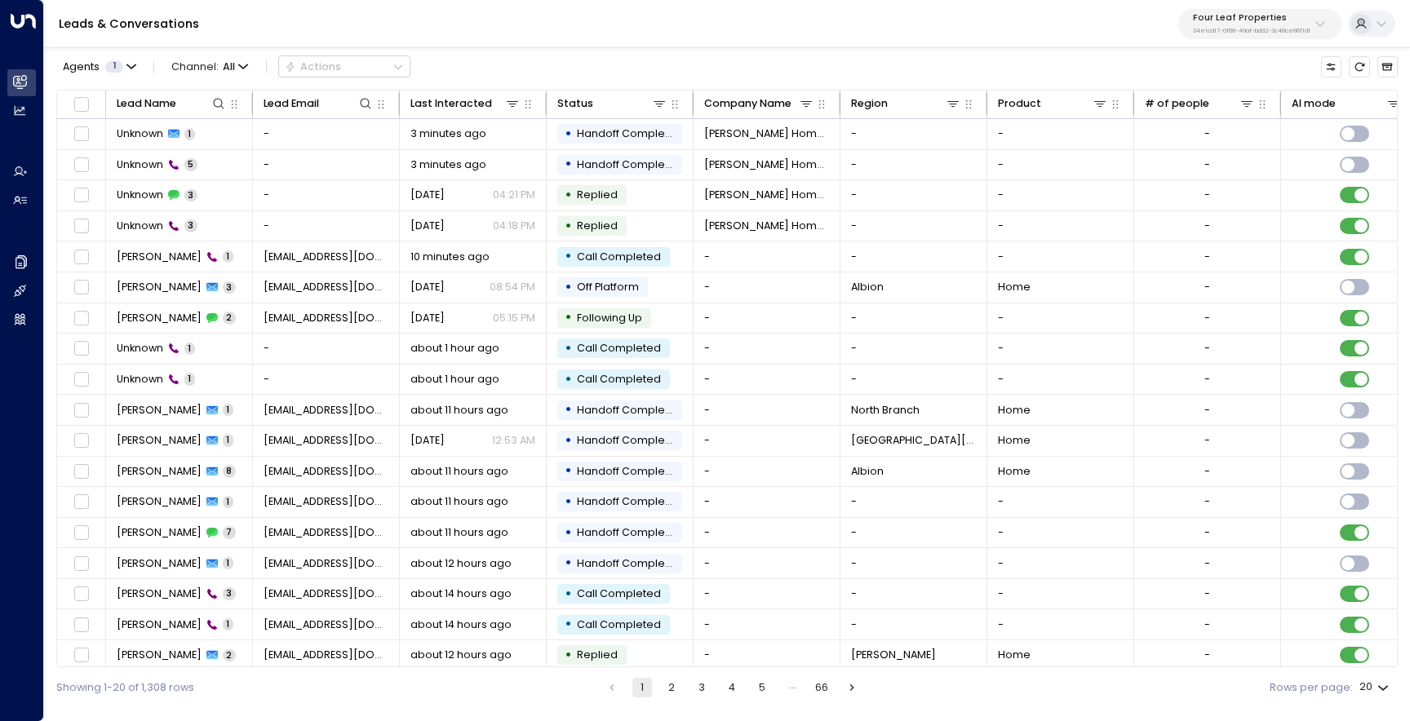
click at [677, 684] on button "2" at bounding box center [672, 688] width 20 height 20
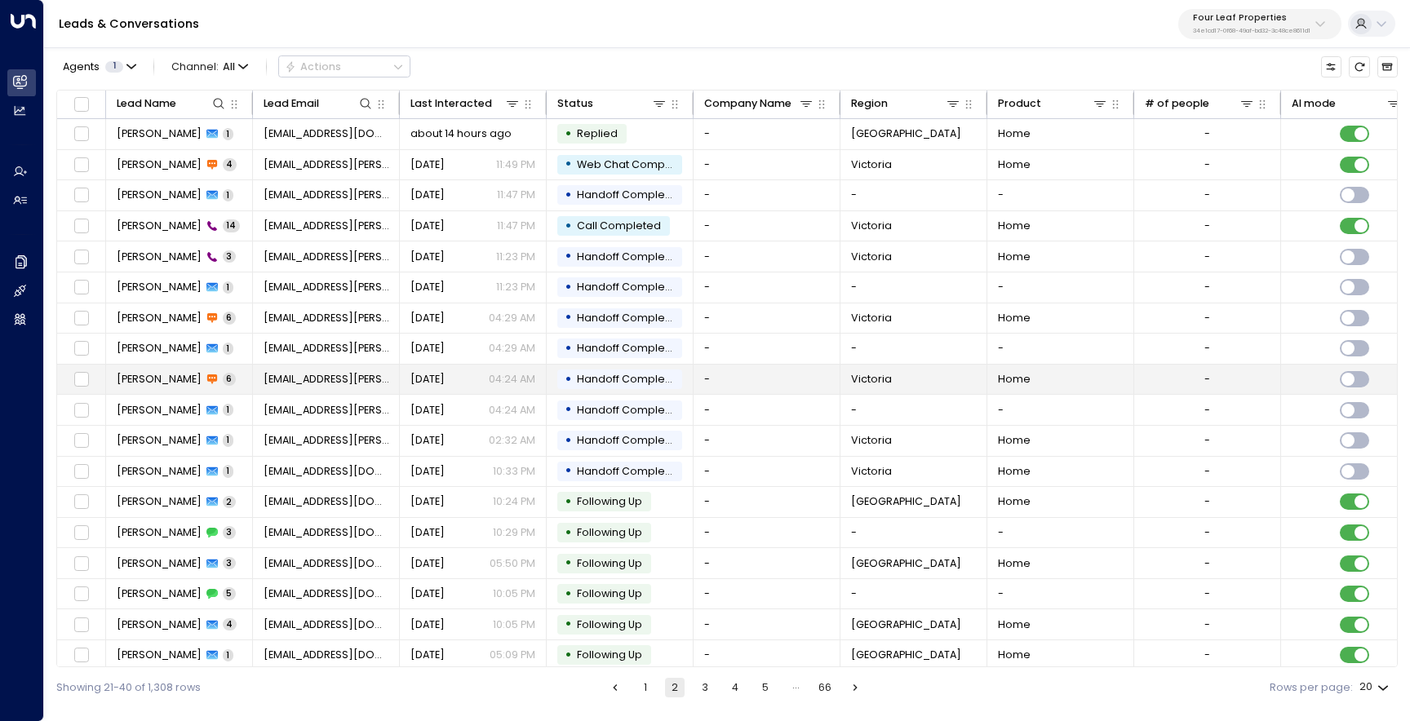
click at [168, 380] on span "Omar Abutaleb" at bounding box center [159, 379] width 85 height 15
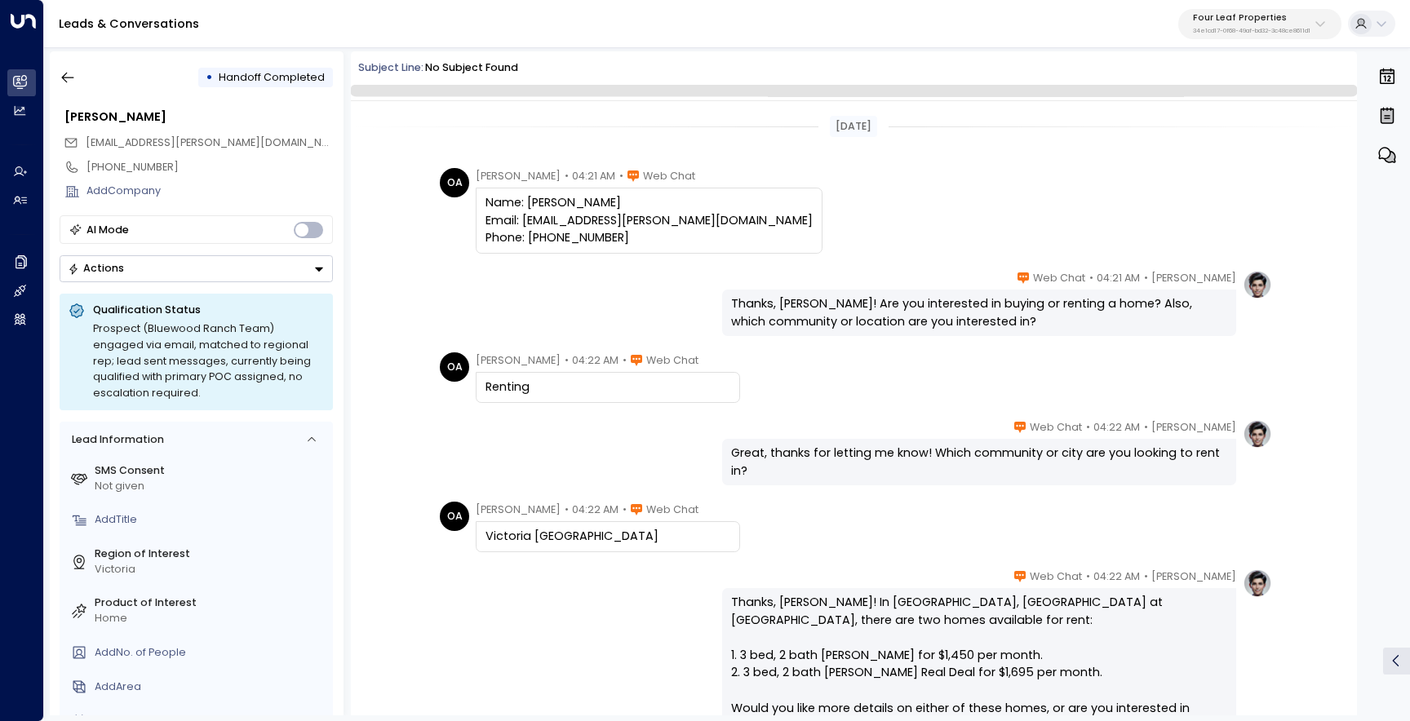
scroll to position [172, 0]
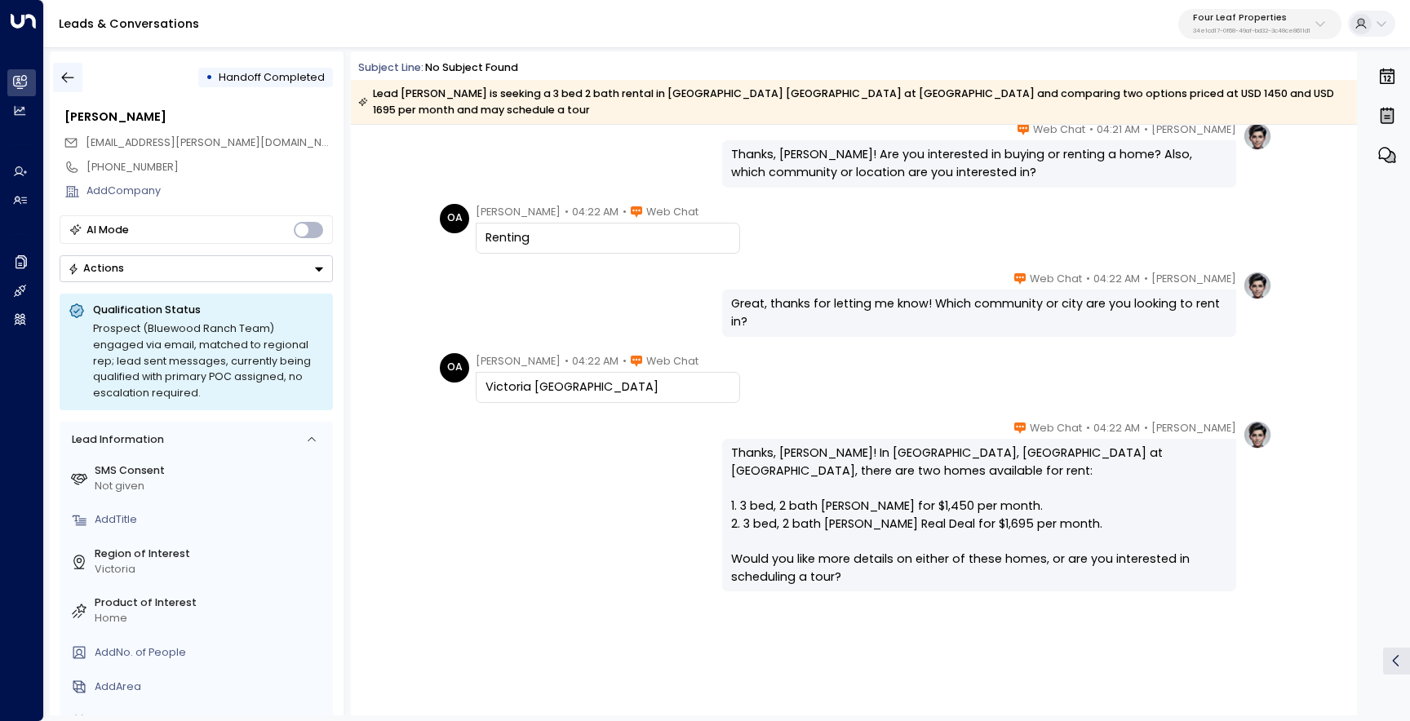
click at [69, 82] on icon "button" at bounding box center [68, 77] width 16 height 16
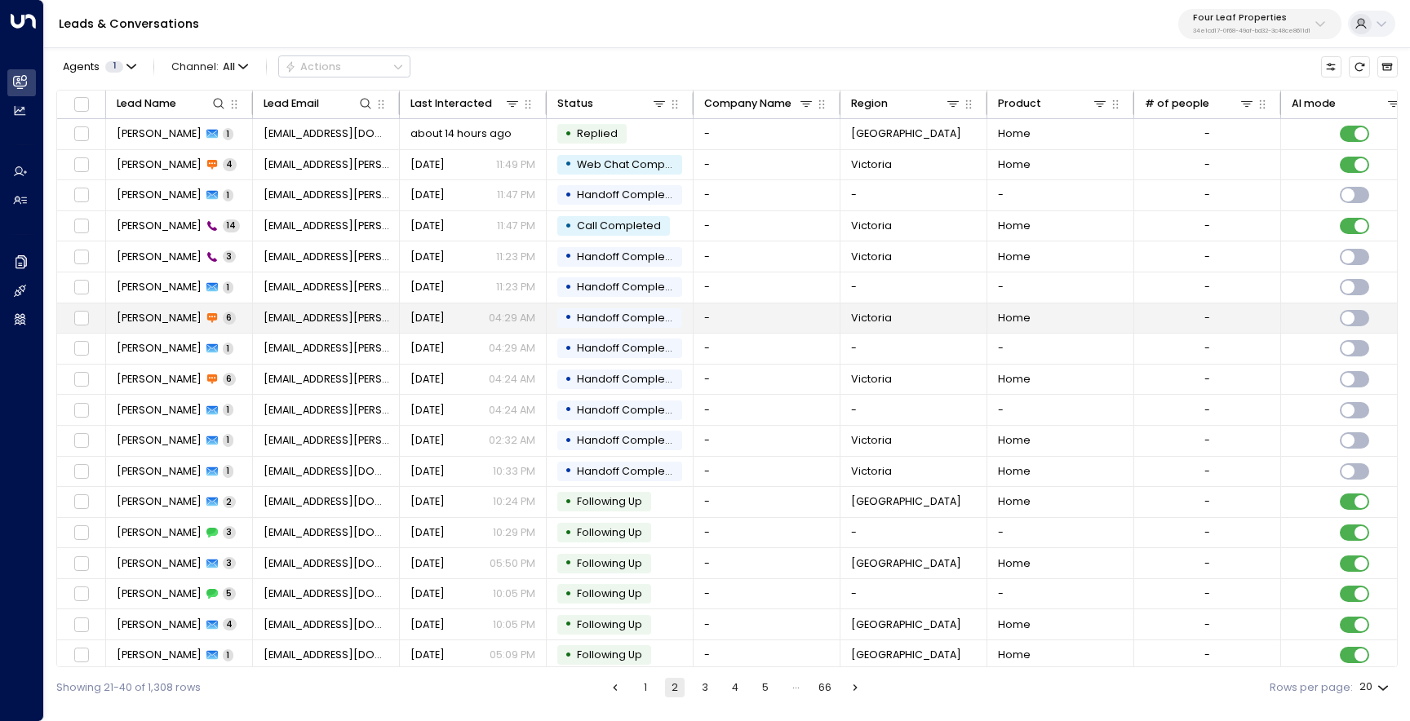
click at [223, 320] on span "6" at bounding box center [229, 318] width 13 height 12
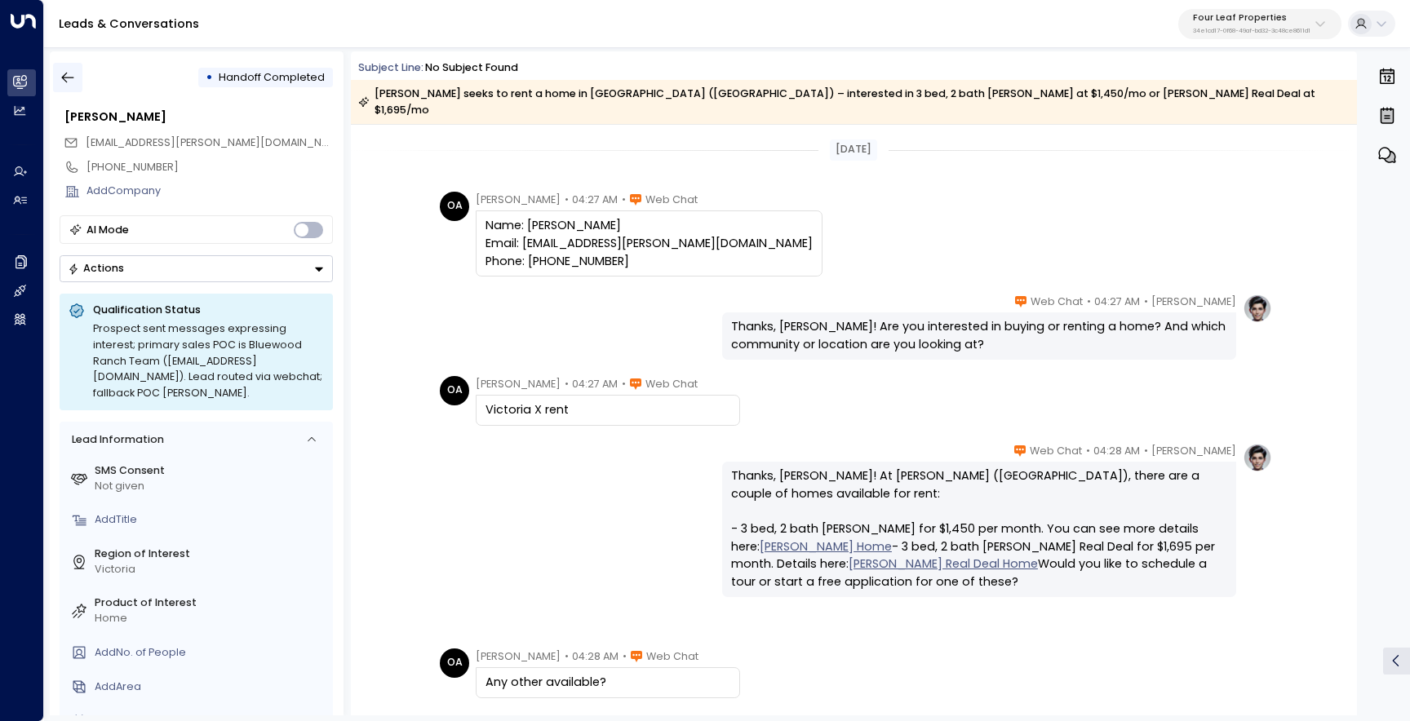
click at [69, 80] on icon "button" at bounding box center [68, 77] width 16 height 16
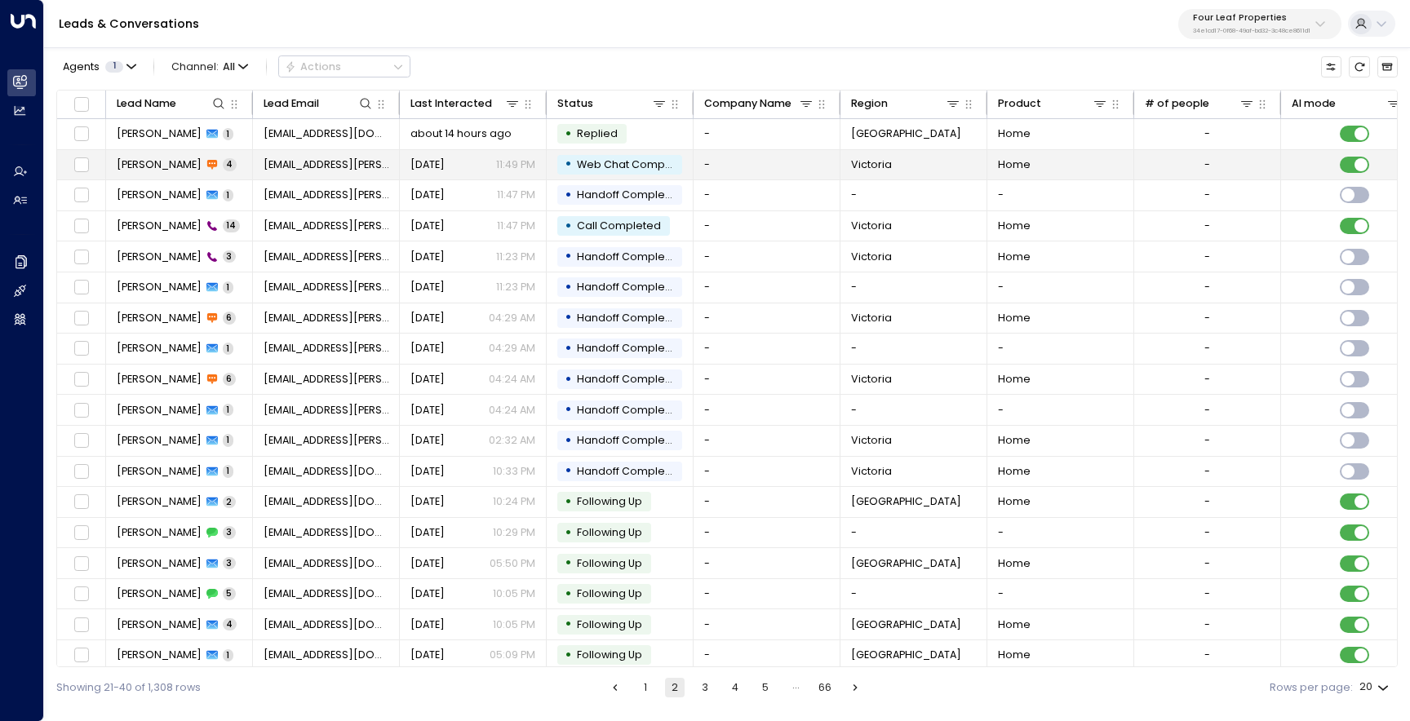
click at [195, 156] on td "Omar Abutaleb 4" at bounding box center [179, 165] width 147 height 30
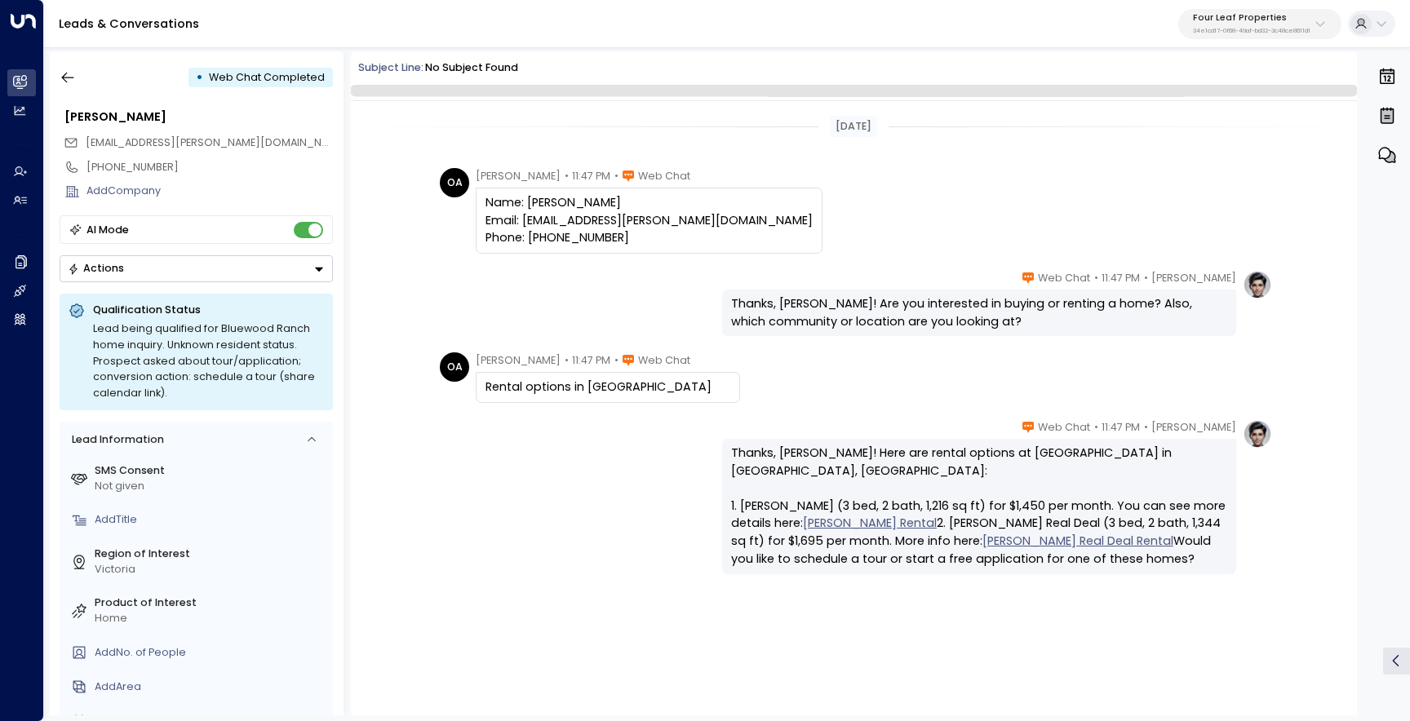
scroll to position [41, 0]
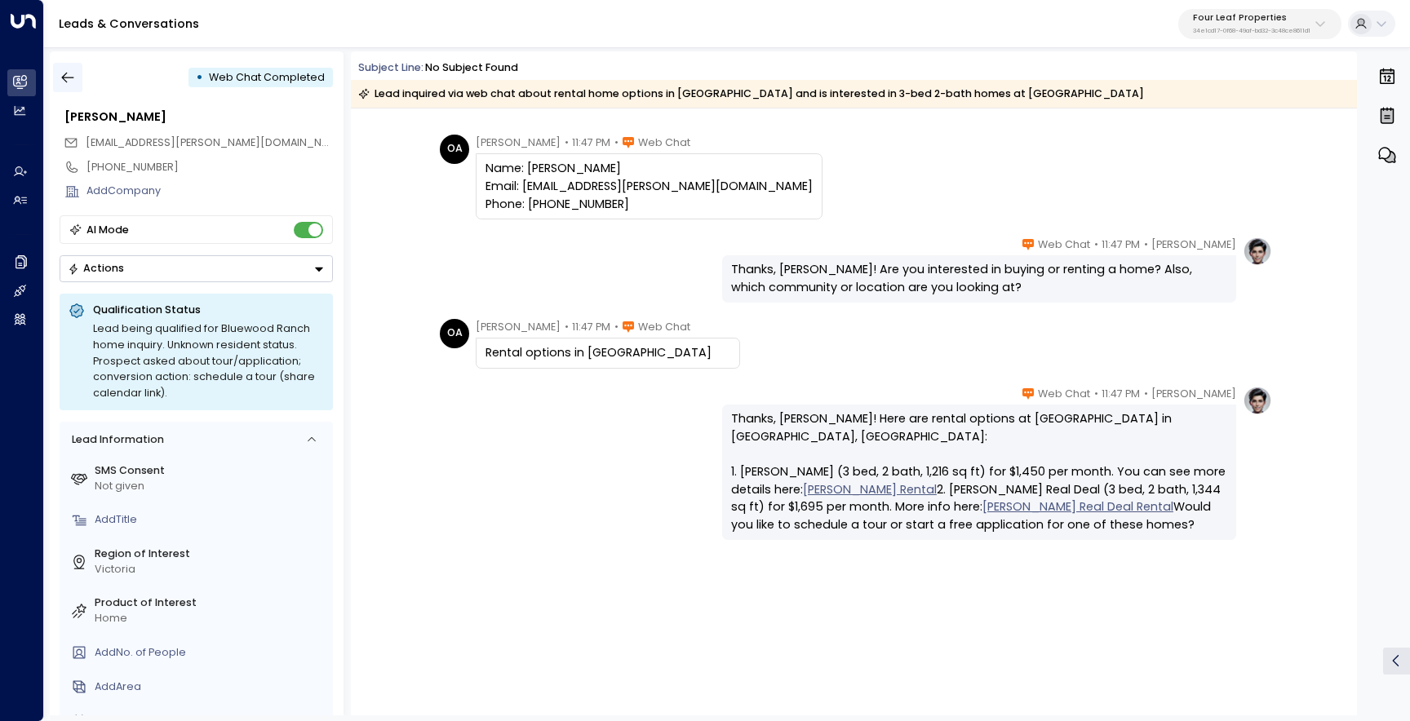
click at [71, 78] on icon "button" at bounding box center [68, 78] width 12 height 11
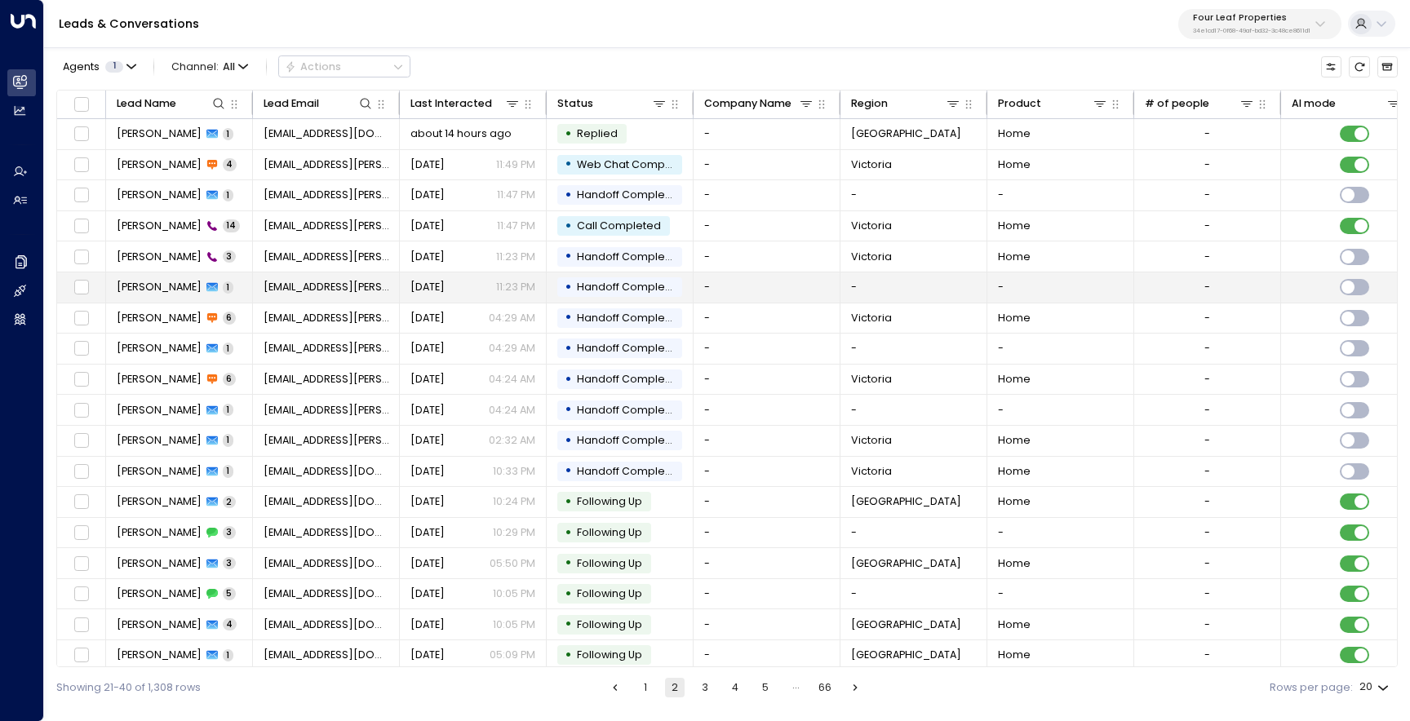
scroll to position [69, 0]
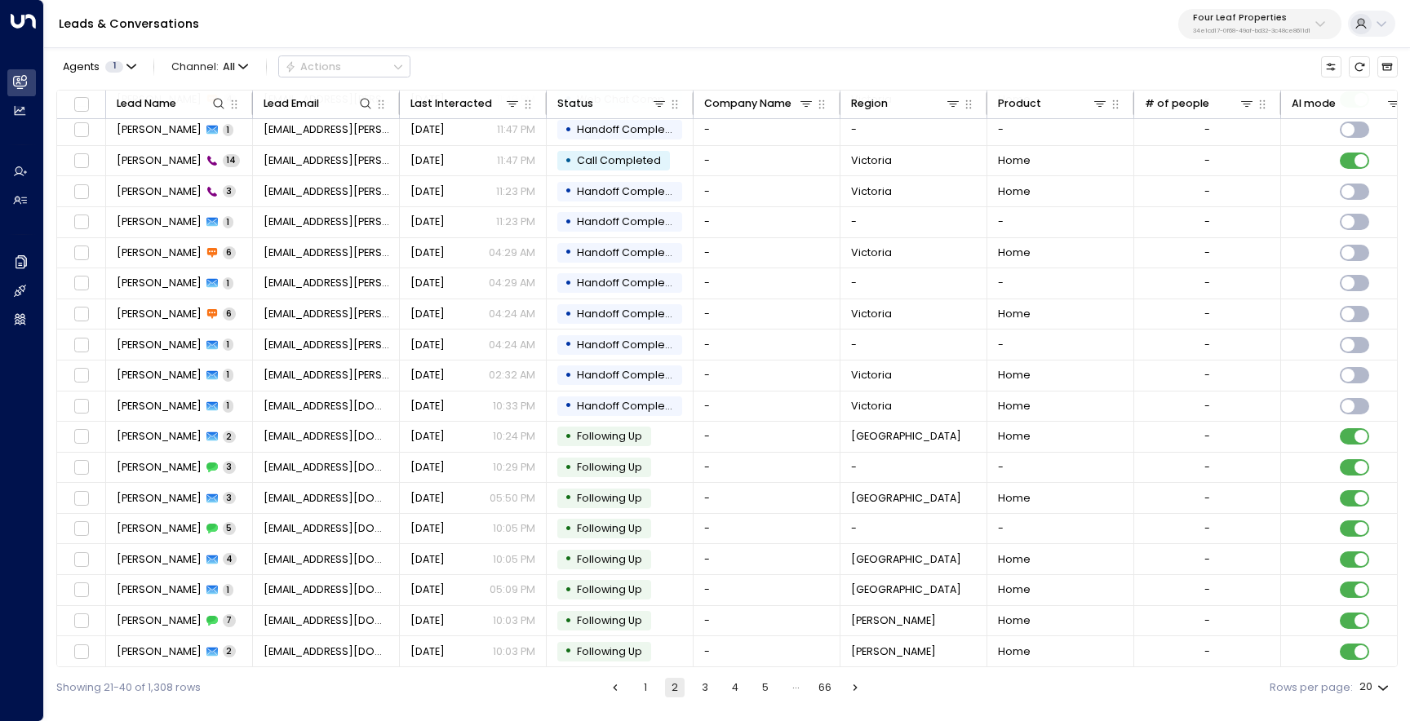
click at [712, 689] on button "3" at bounding box center [705, 688] width 20 height 20
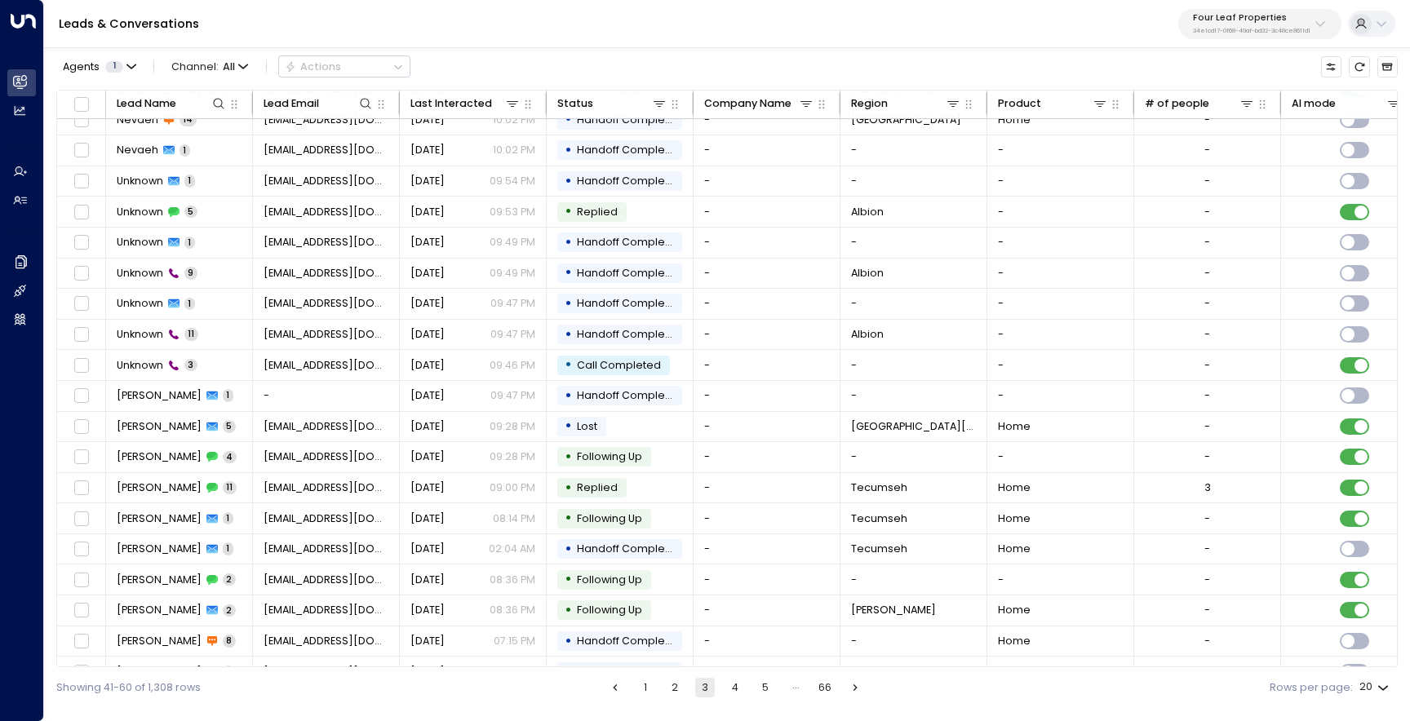
scroll to position [69, 0]
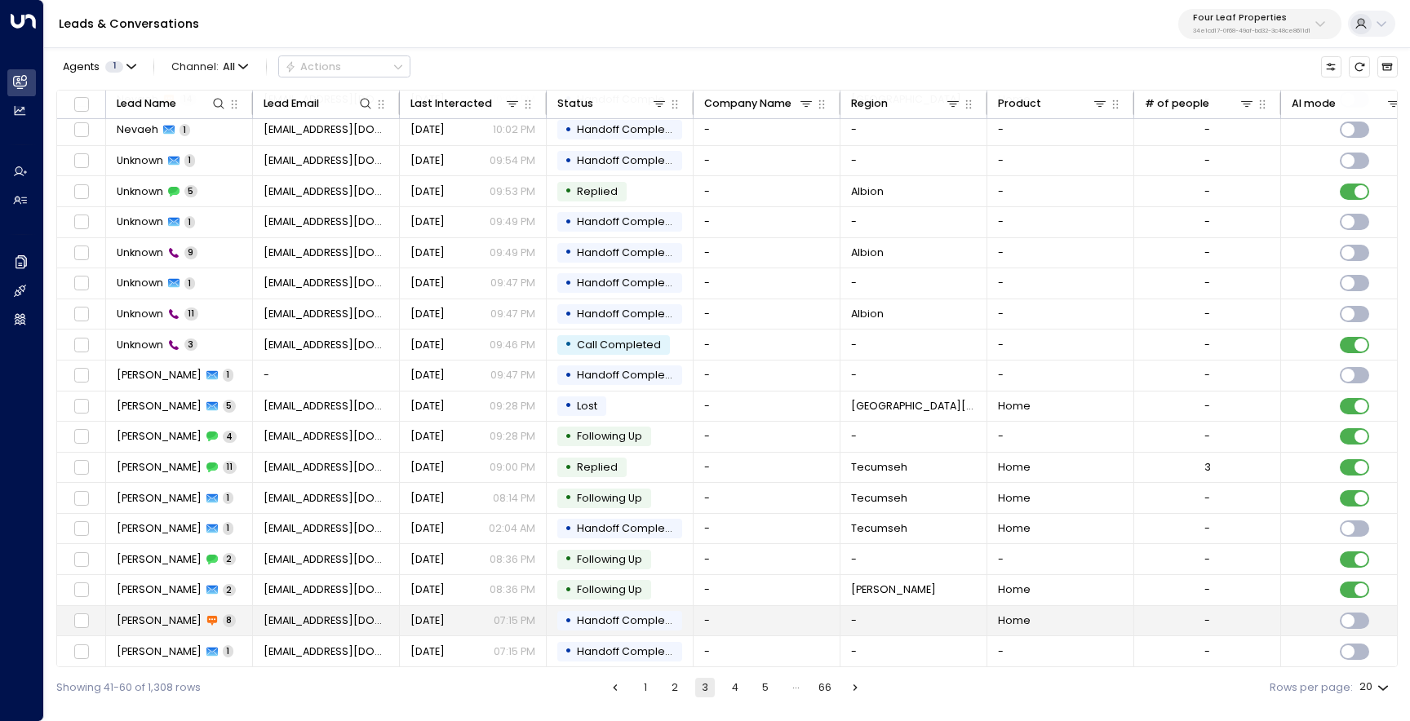
click at [186, 614] on span "Mary Newsome" at bounding box center [159, 621] width 85 height 15
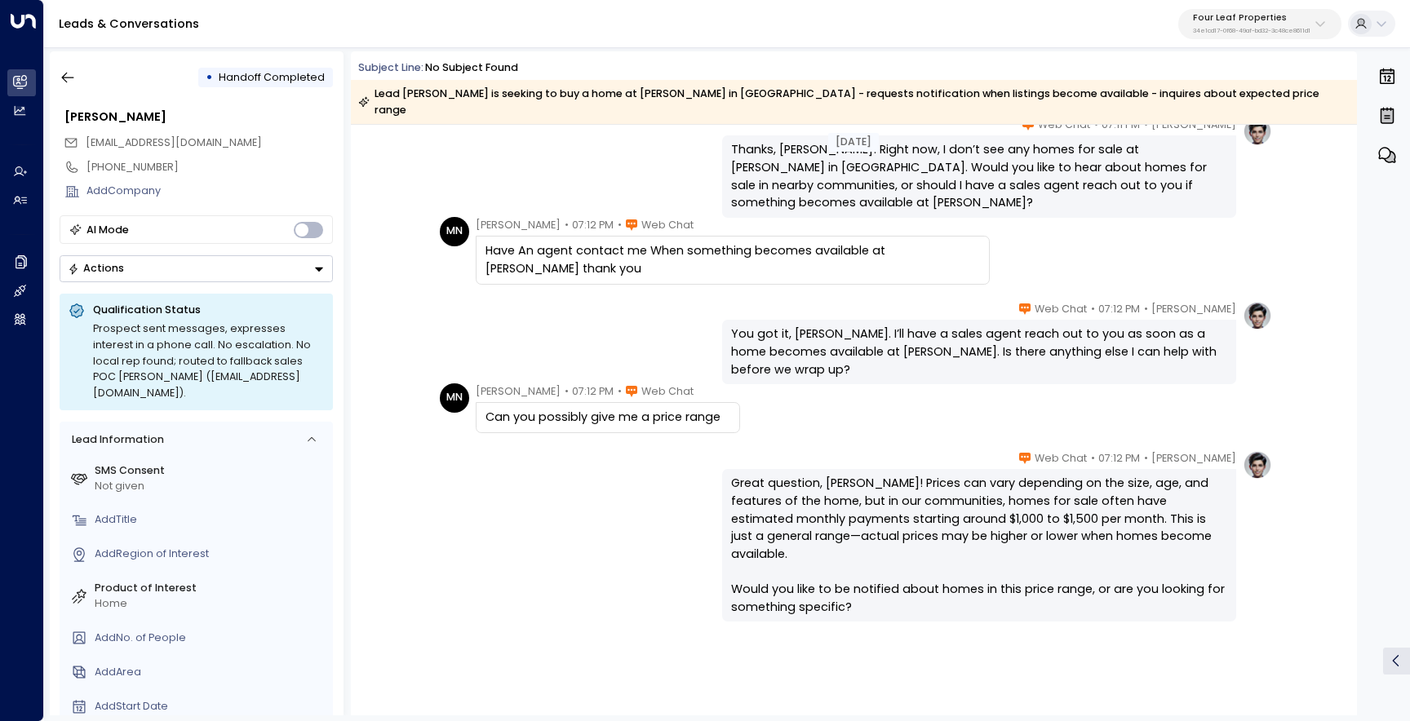
scroll to position [345, 0]
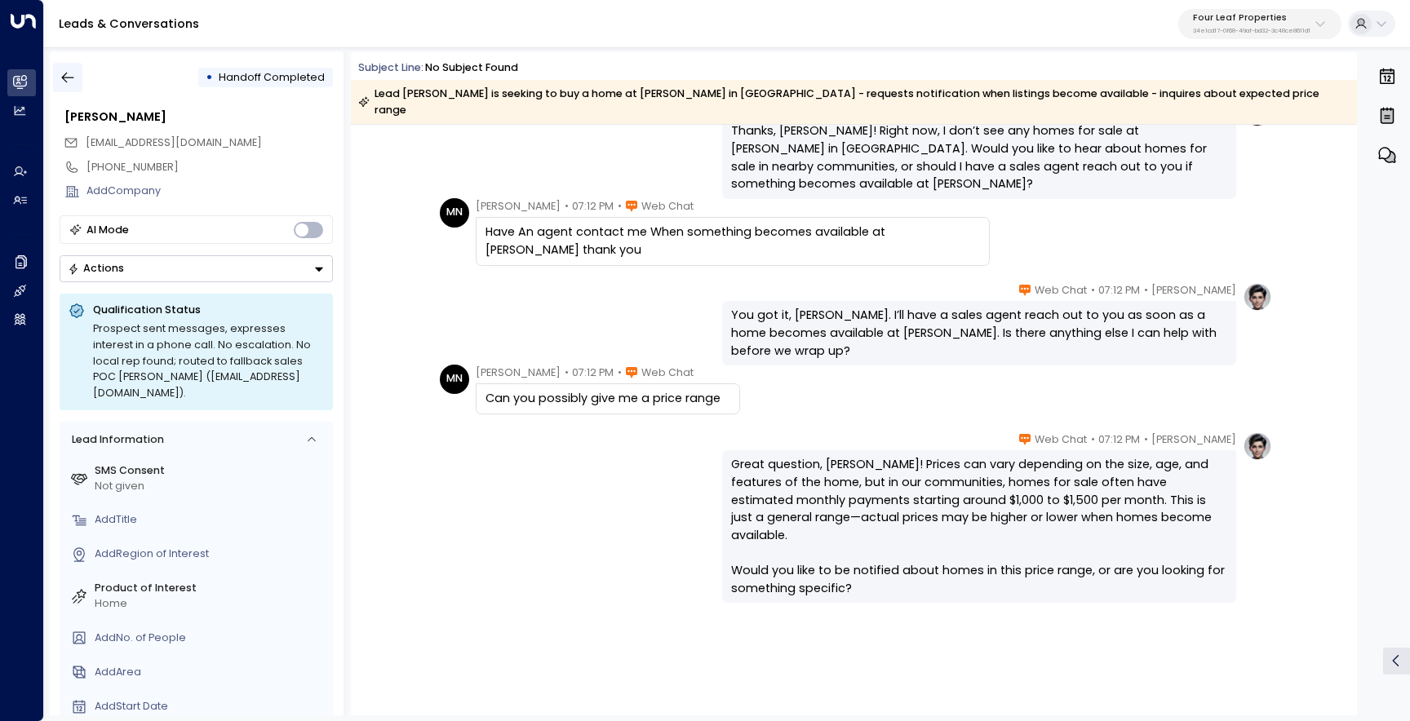
click at [69, 71] on icon "button" at bounding box center [68, 77] width 16 height 16
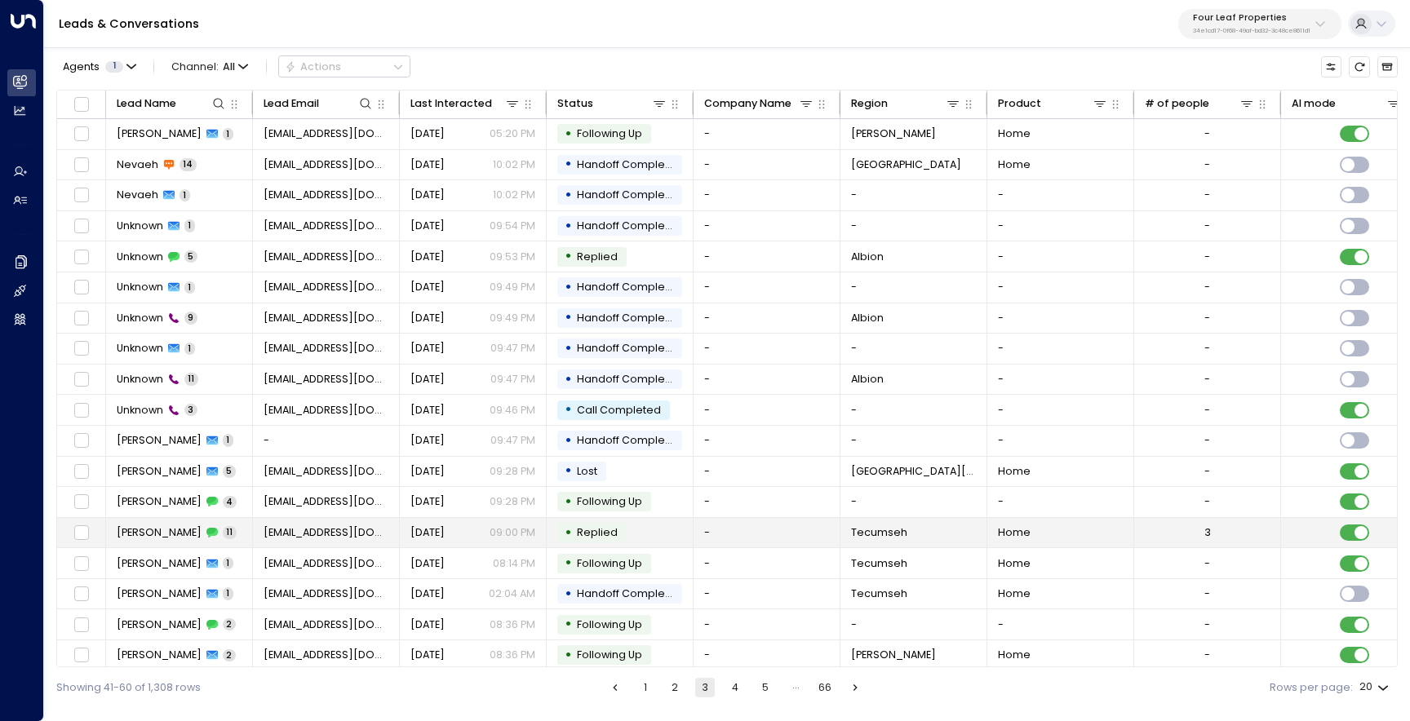
scroll to position [69, 0]
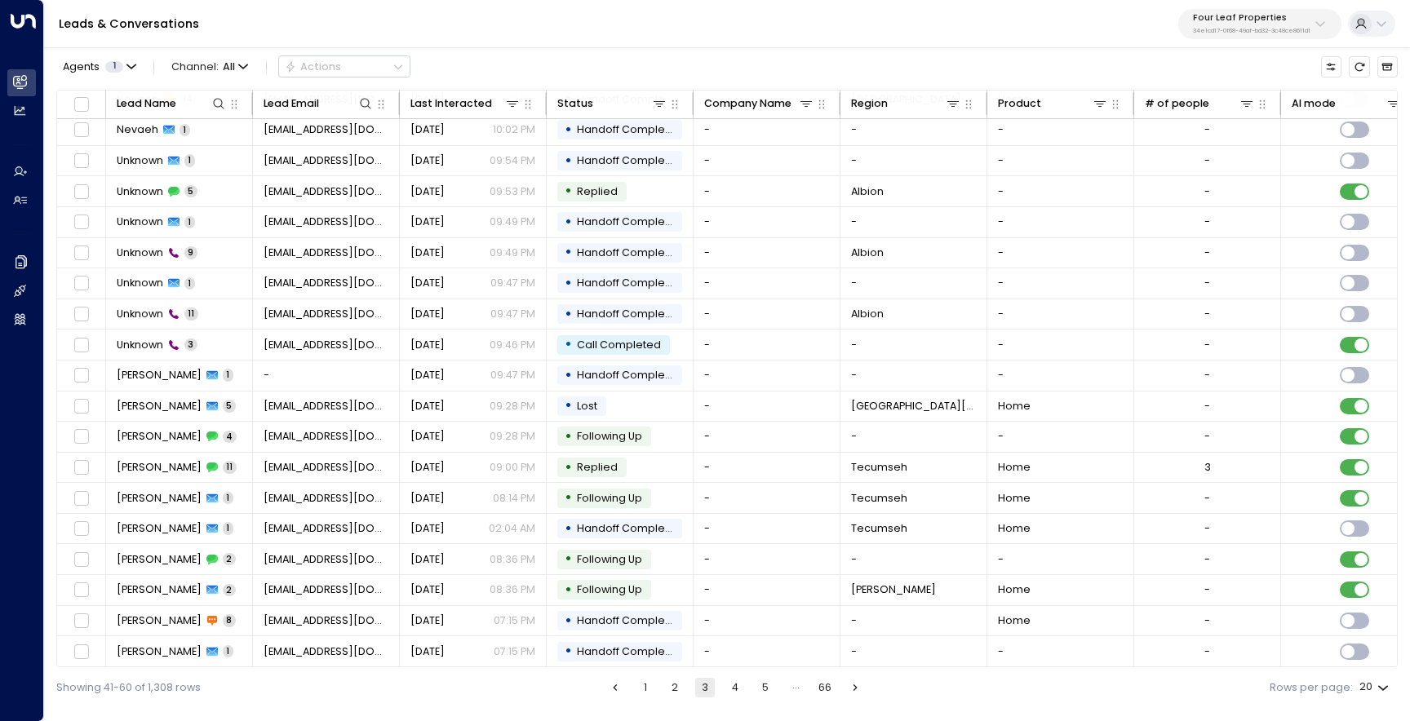
click at [738, 687] on button "4" at bounding box center [736, 688] width 20 height 20
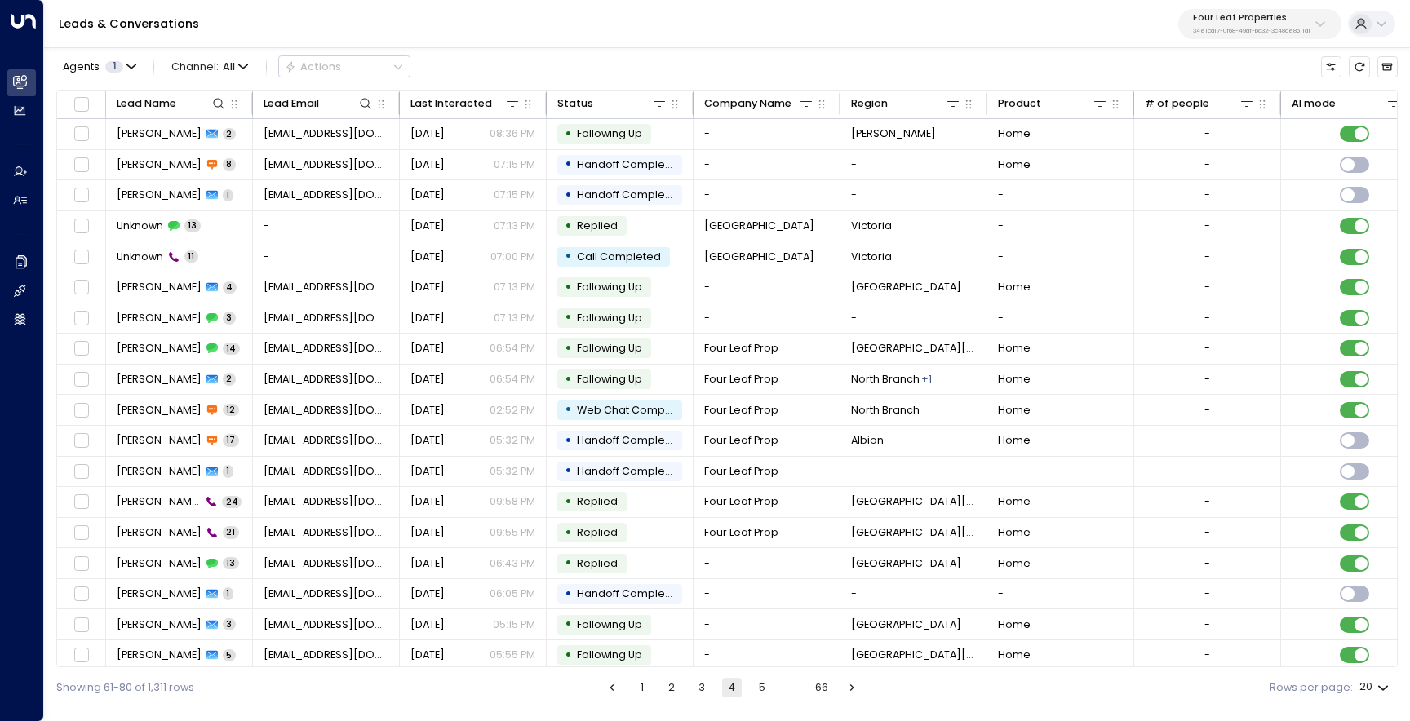
click at [1236, 21] on p "Four Leaf Properties" at bounding box center [1252, 18] width 118 height 10
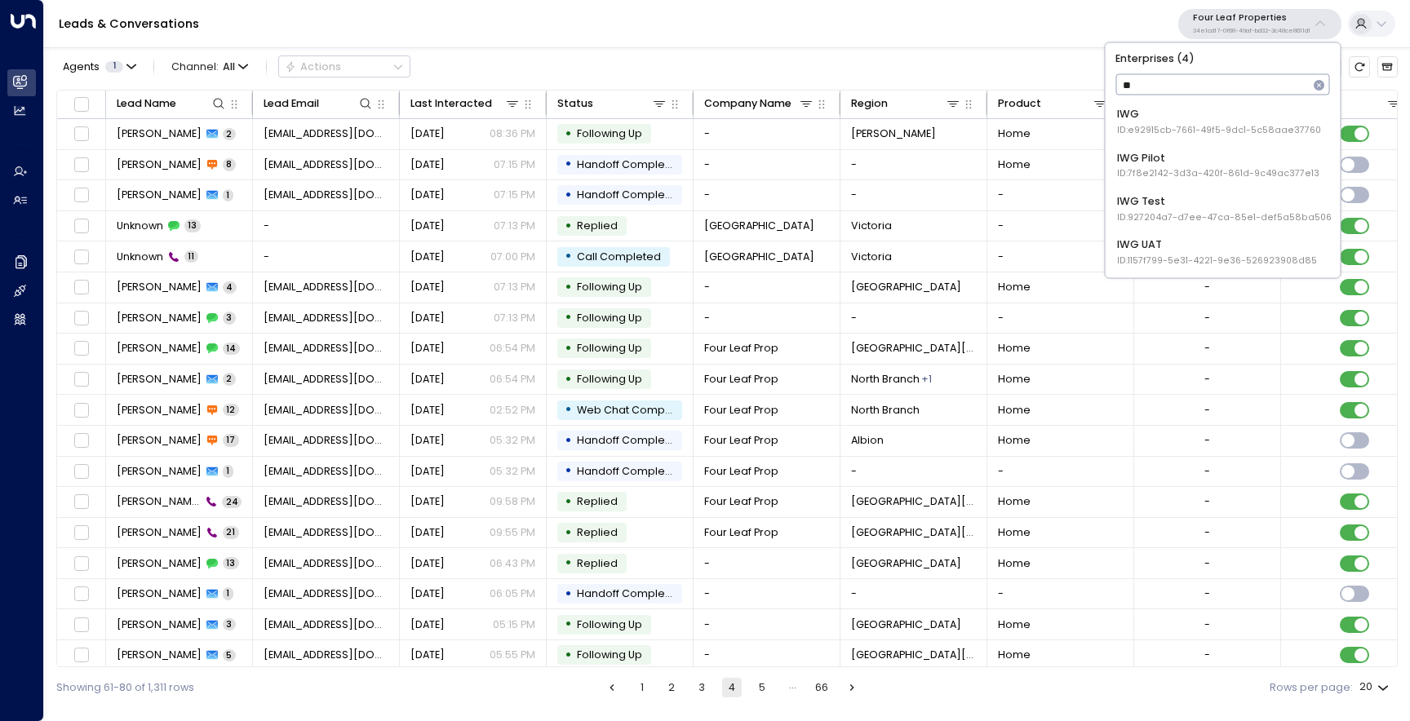
type input "***"
click at [1215, 138] on li "IWG ID: e92915cb-7661-49f5-9dc1-5c58aae37760" at bounding box center [1224, 122] width 224 height 40
